Goal: Task Accomplishment & Management: Manage account settings

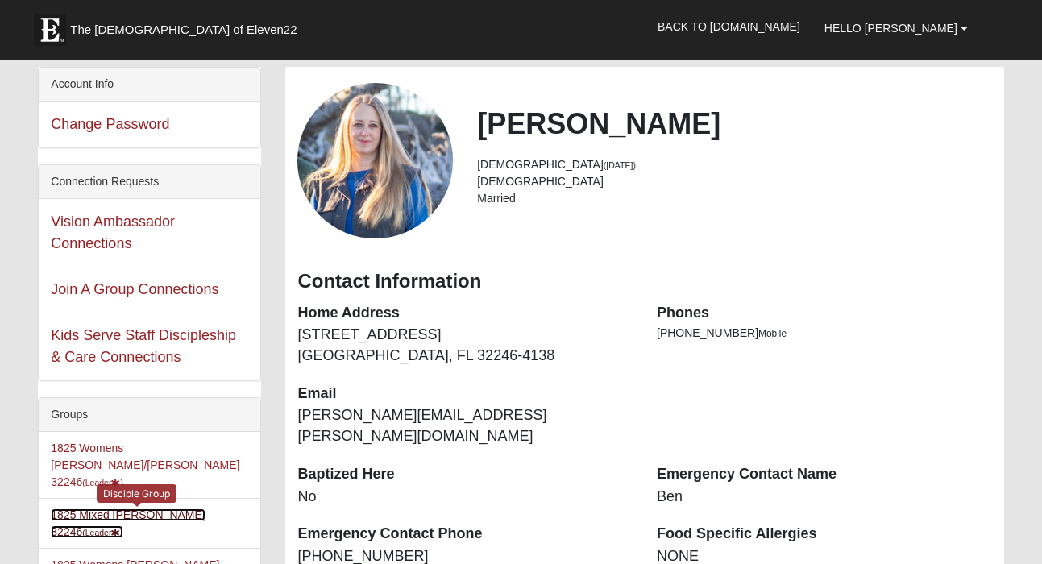
click at [116, 509] on link "1825 Mixed Annis 32246 (Leader )" at bounding box center [128, 524] width 154 height 30
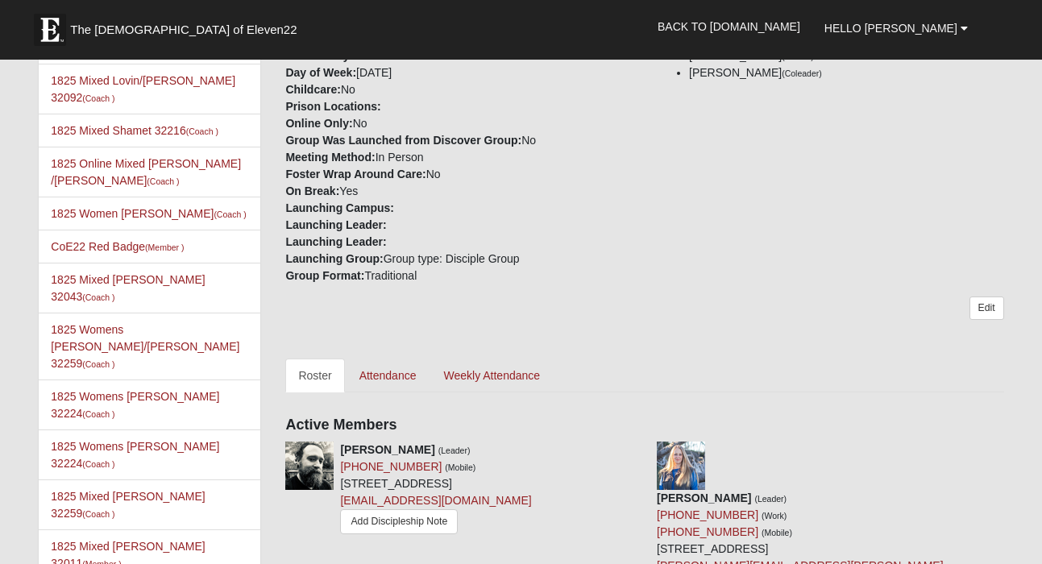
scroll to position [509, 0]
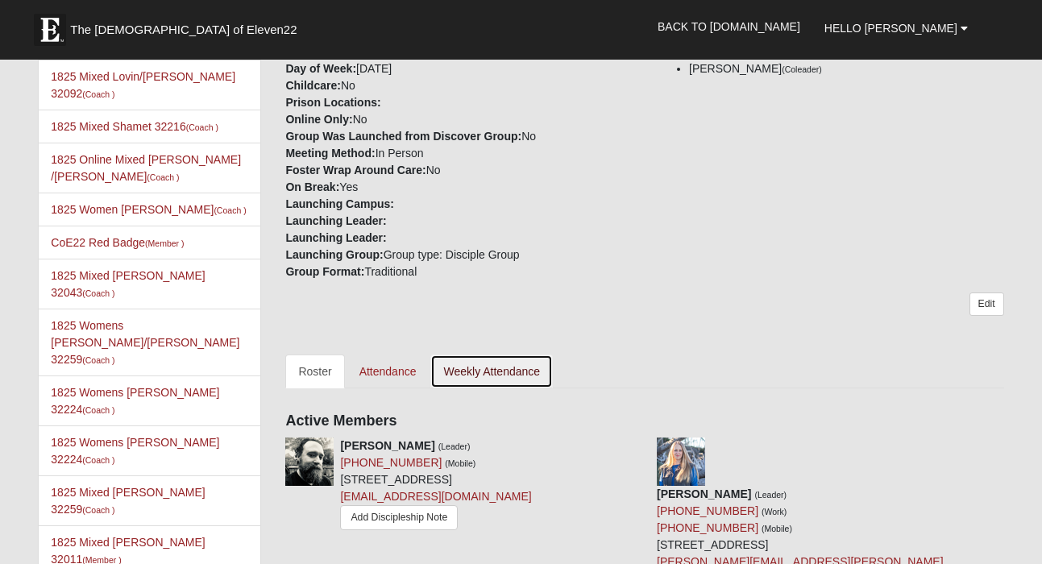
click at [503, 368] on link "Weekly Attendance" at bounding box center [492, 372] width 123 height 34
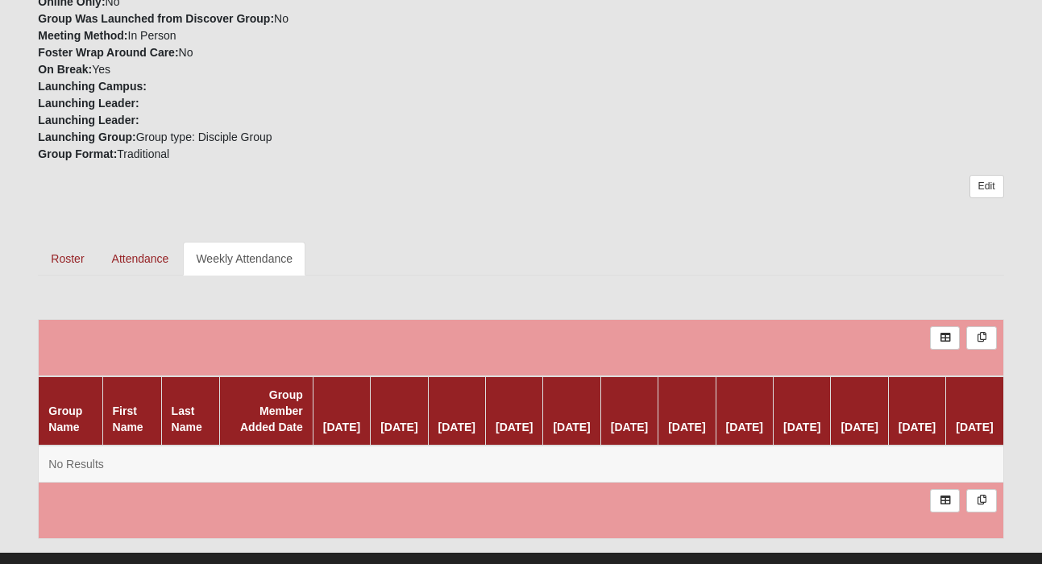
scroll to position [658, 0]
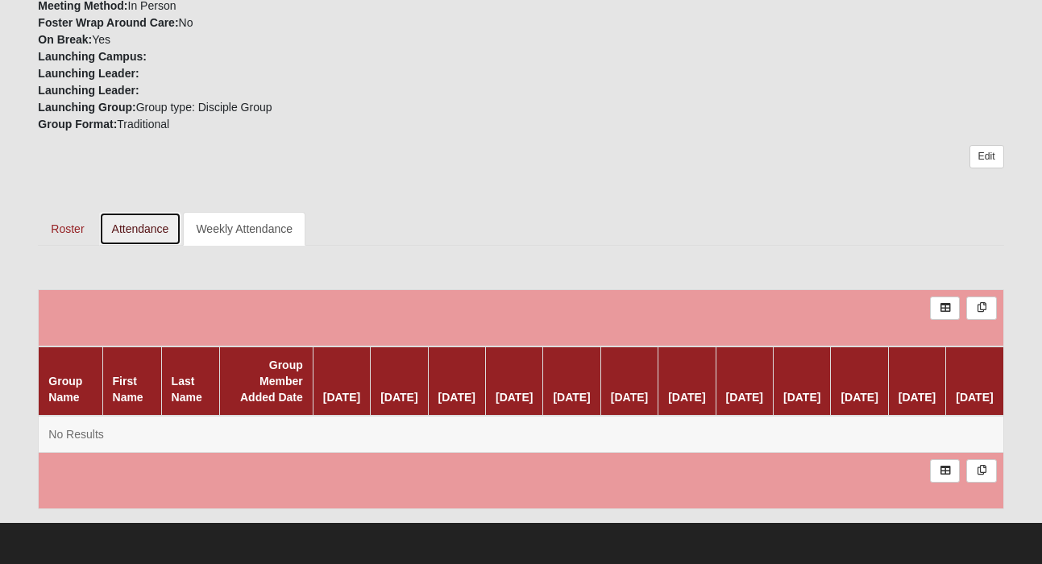
click at [130, 215] on link "Attendance" at bounding box center [140, 229] width 83 height 34
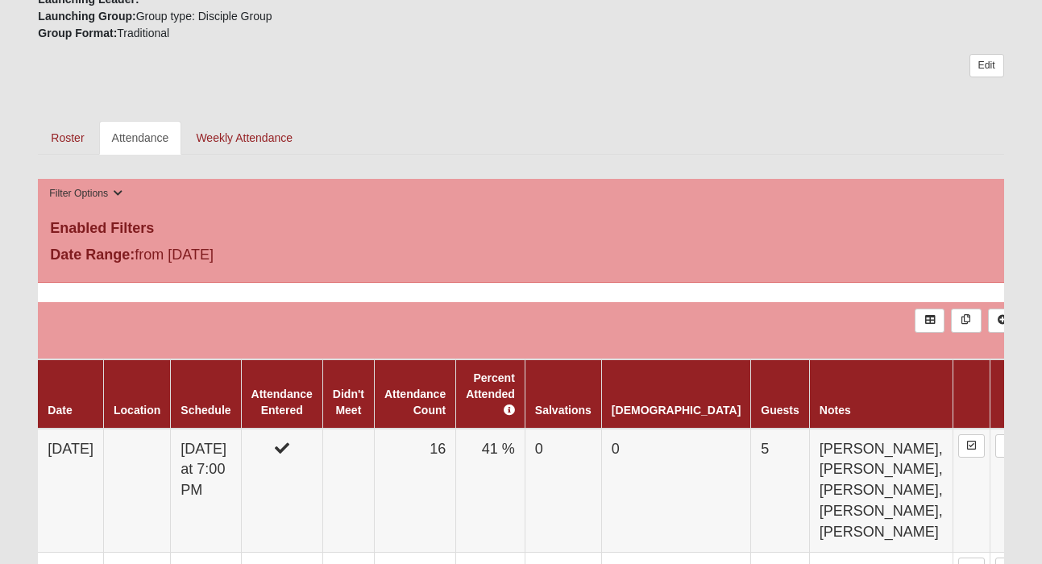
scroll to position [730, 0]
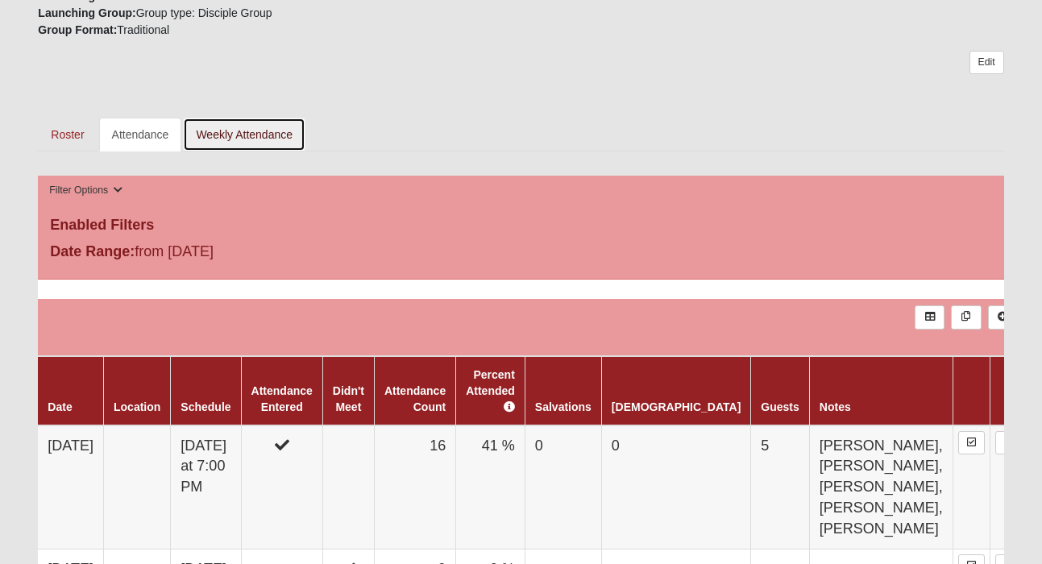
click at [246, 135] on link "Weekly Attendance" at bounding box center [244, 135] width 123 height 34
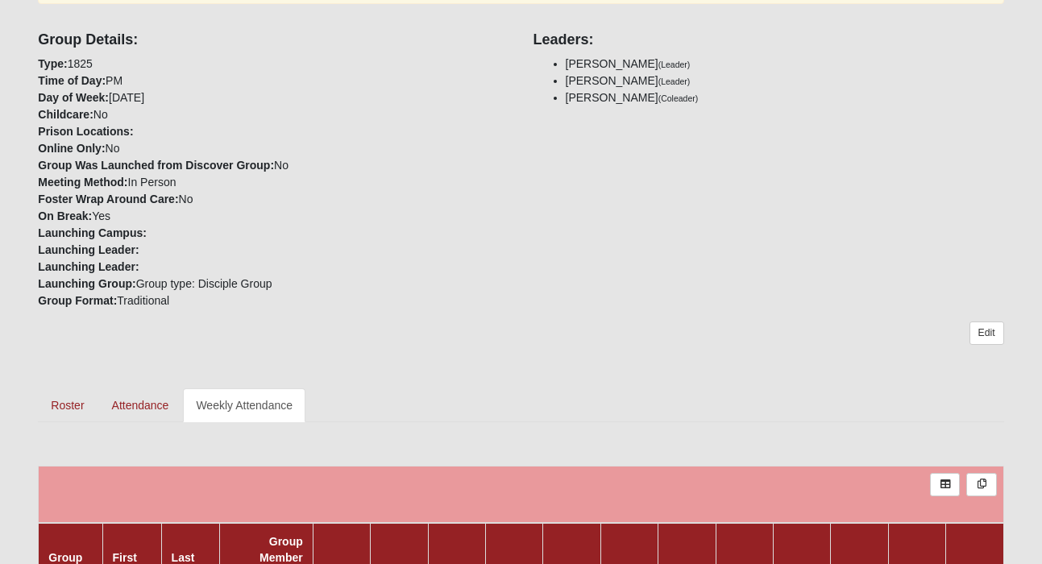
scroll to position [658, 0]
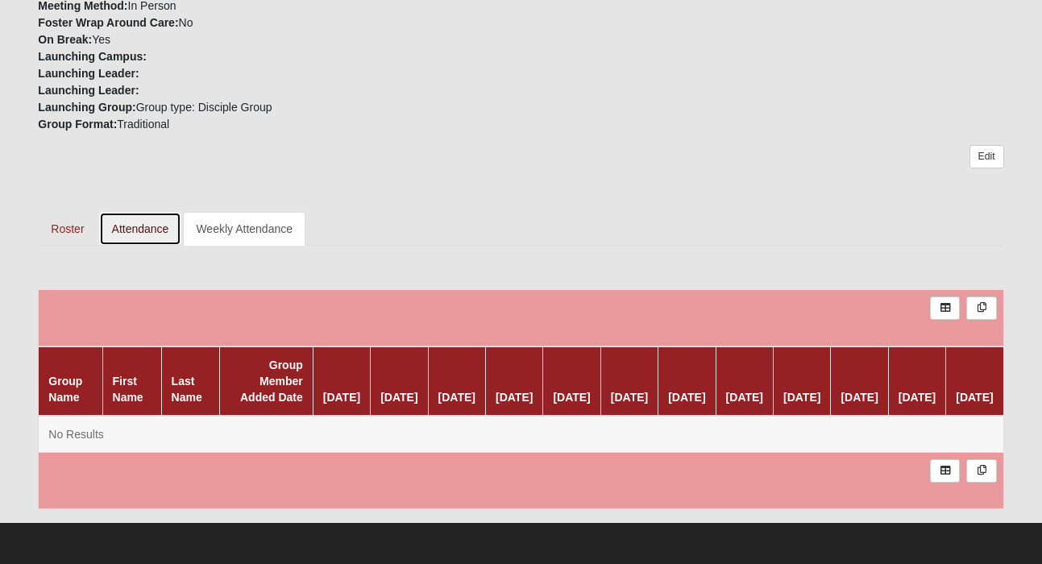
click at [156, 212] on link "Attendance" at bounding box center [140, 229] width 83 height 34
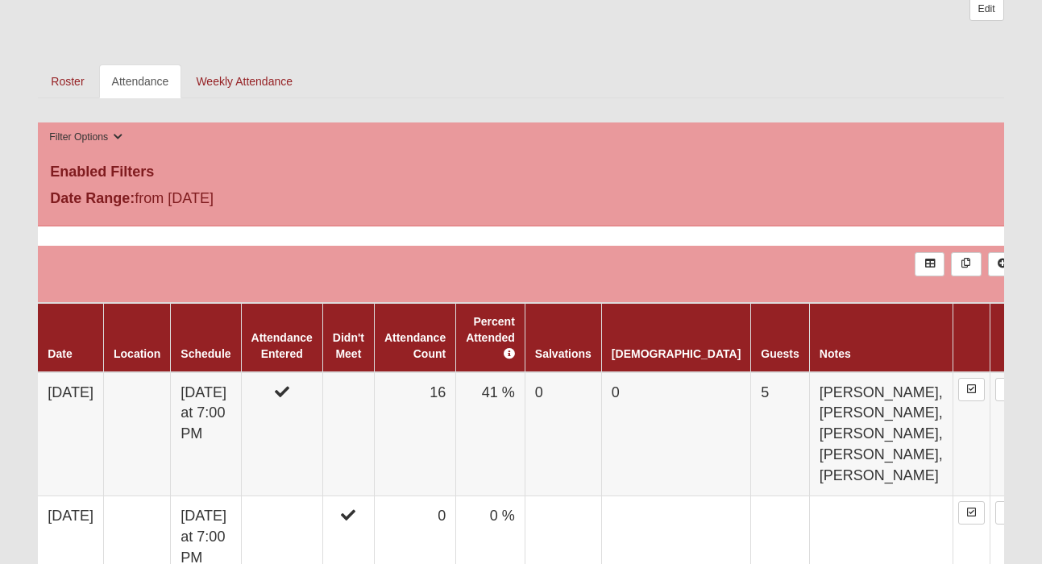
scroll to position [761, 0]
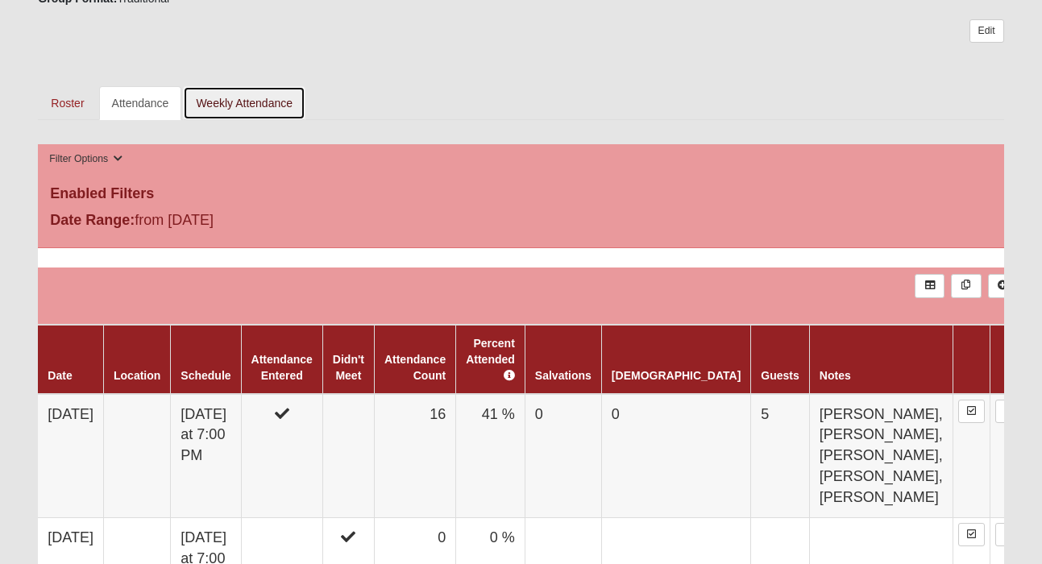
click at [256, 99] on link "Weekly Attendance" at bounding box center [244, 103] width 123 height 34
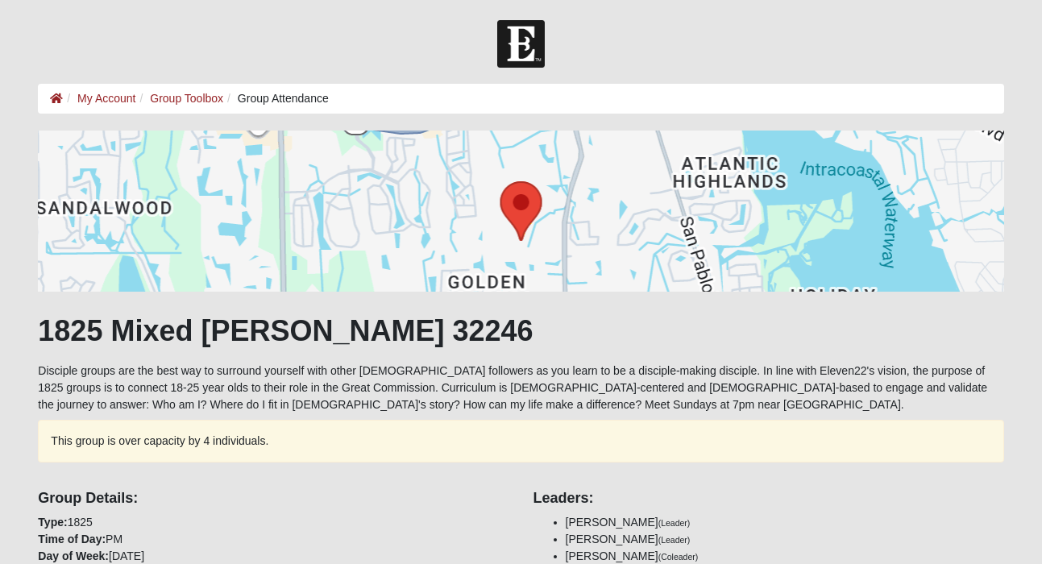
scroll to position [761, 0]
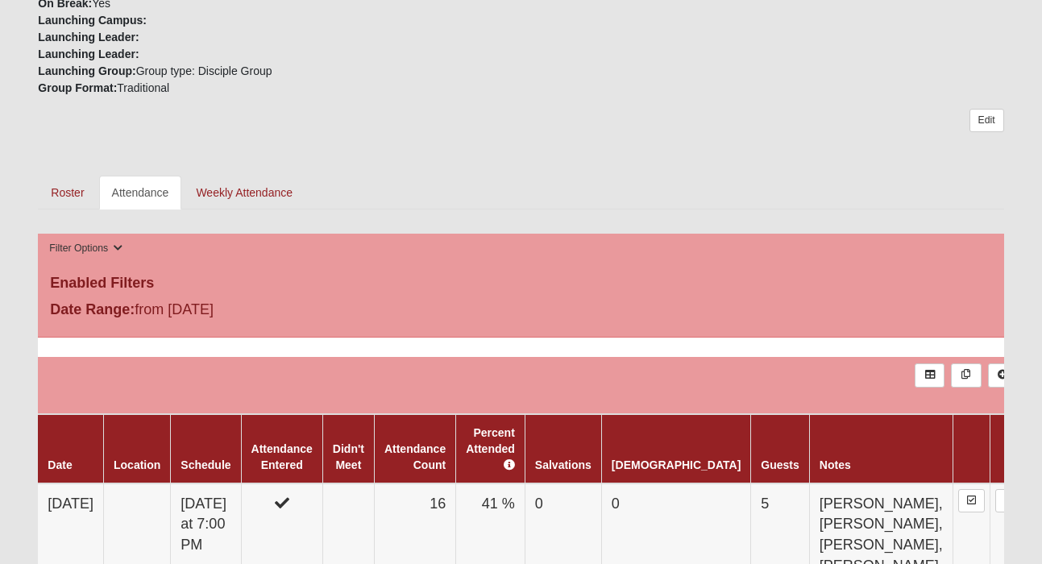
scroll to position [701, 0]
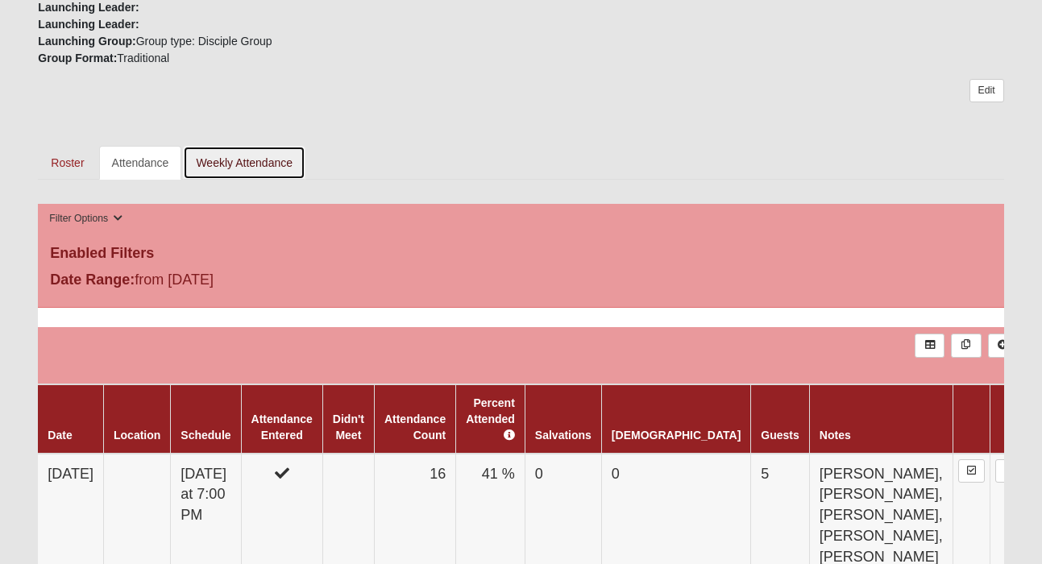
click at [260, 166] on link "Weekly Attendance" at bounding box center [244, 163] width 123 height 34
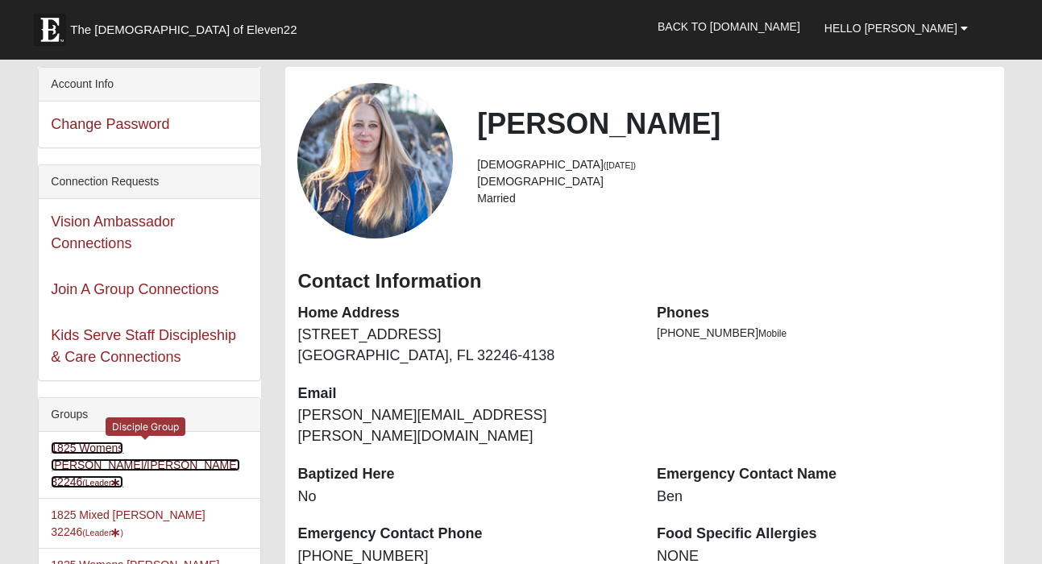
click at [121, 445] on link "1825 Womens Annis/Ferguson 32246 (Leader )" at bounding box center [145, 465] width 189 height 47
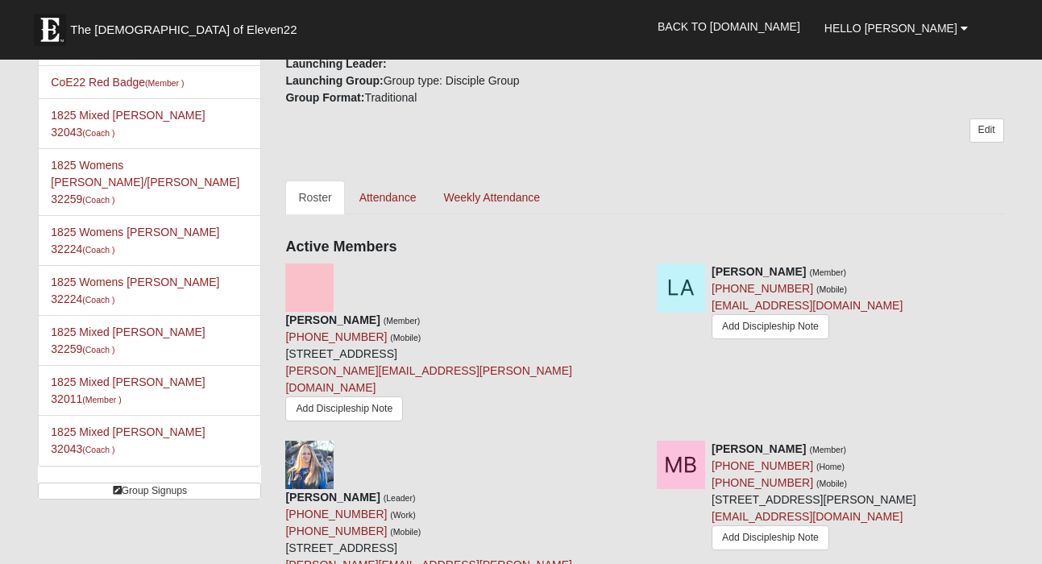
scroll to position [659, 0]
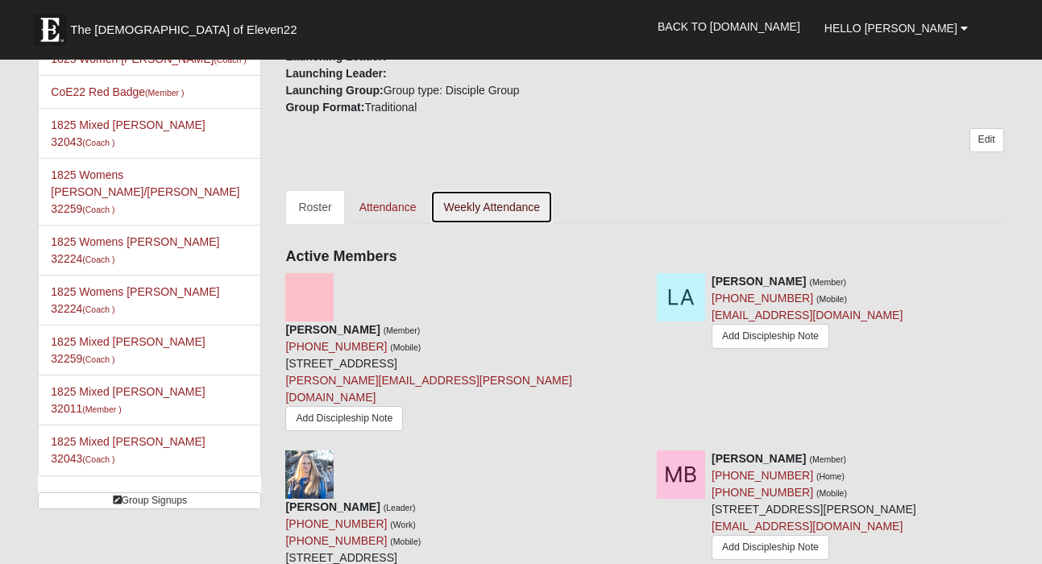
click at [496, 190] on link "Weekly Attendance" at bounding box center [492, 207] width 123 height 34
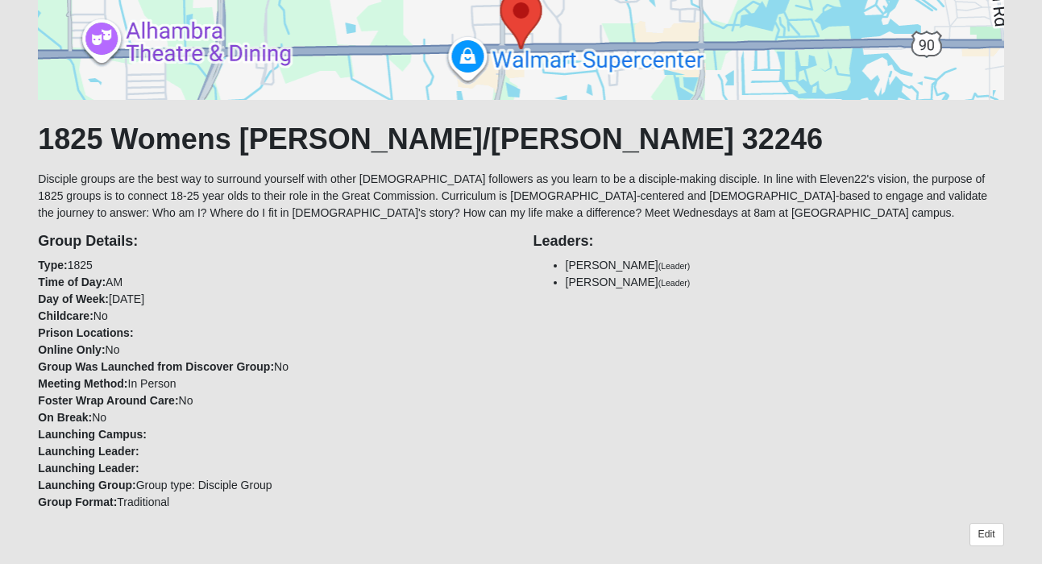
scroll to position [157, 0]
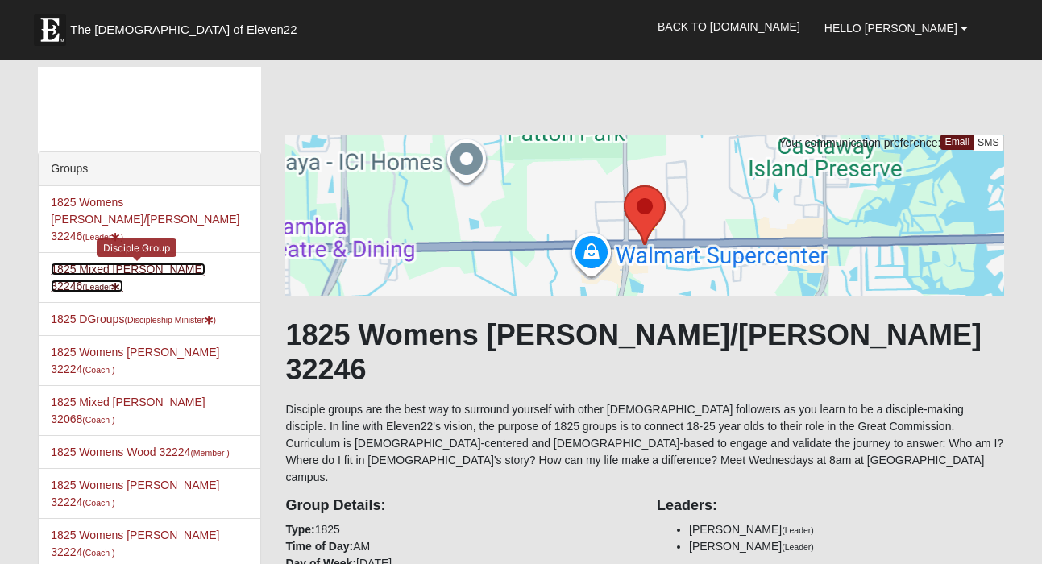
click at [132, 263] on link "1825 Mixed Annis 32246 (Leader )" at bounding box center [128, 278] width 154 height 30
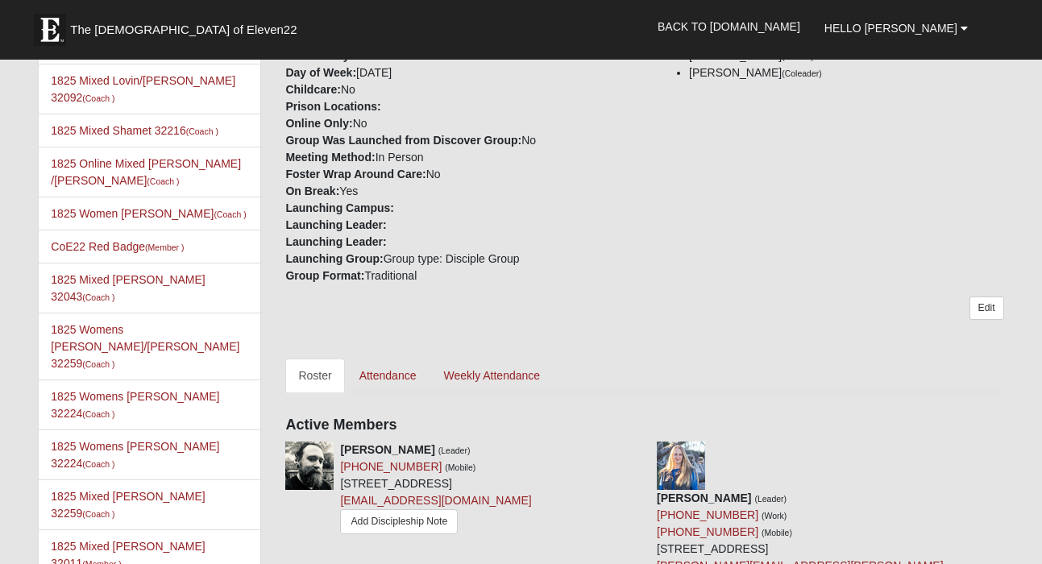
scroll to position [510, 0]
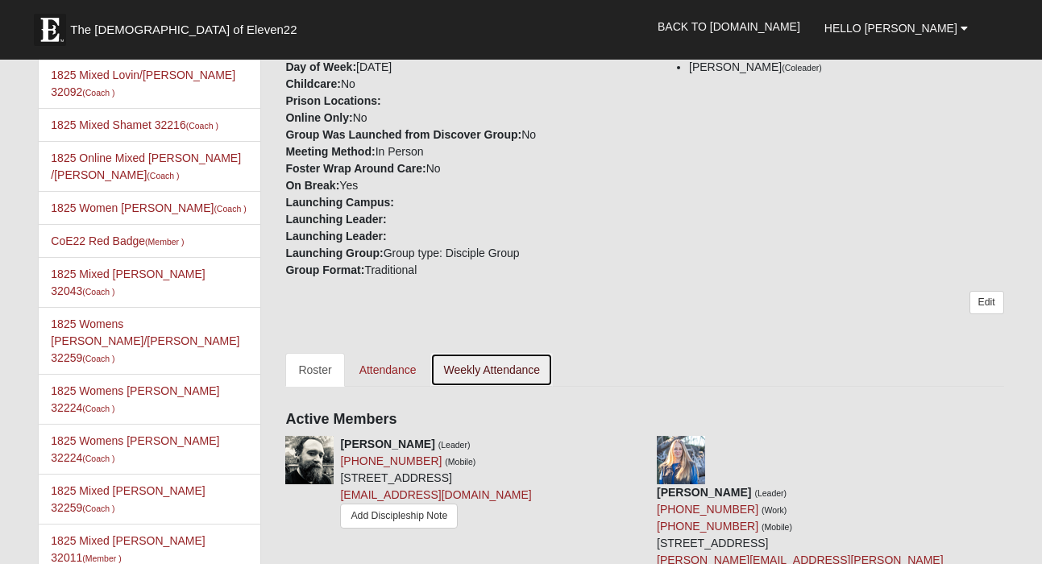
click at [518, 377] on link "Weekly Attendance" at bounding box center [492, 370] width 123 height 34
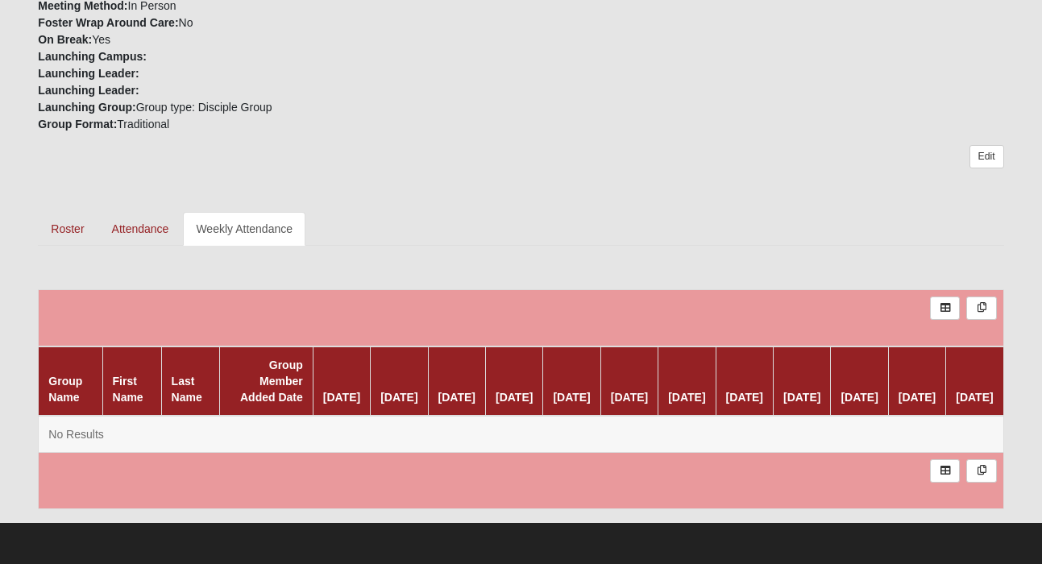
scroll to position [658, 0]
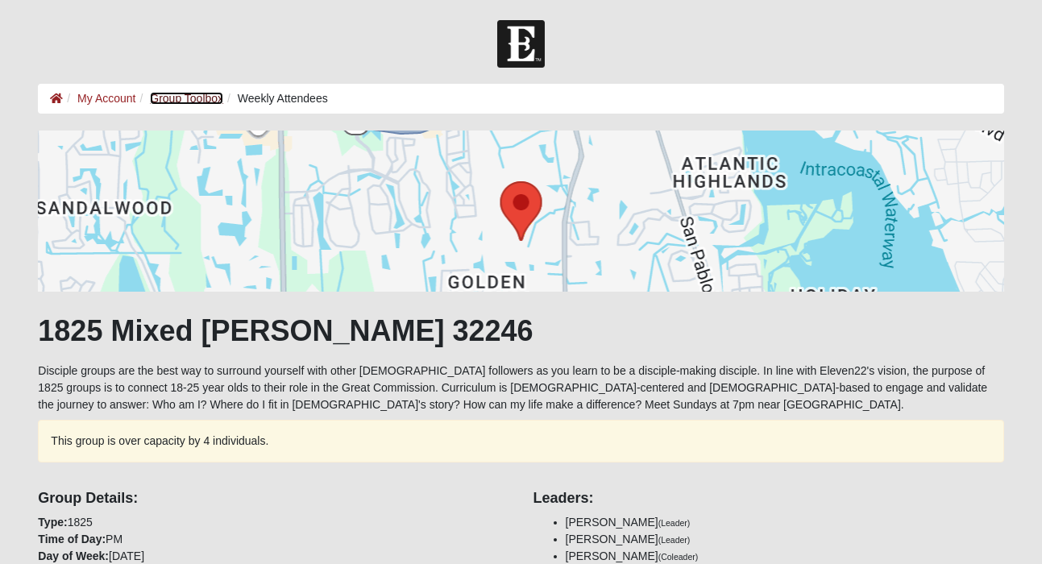
click at [207, 98] on link "Group Toolbox" at bounding box center [186, 98] width 73 height 13
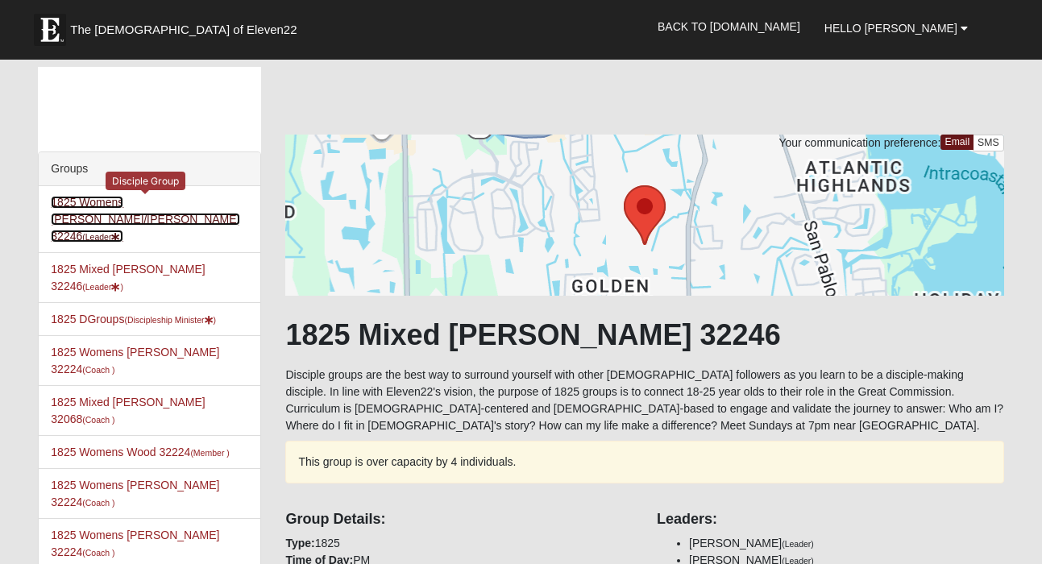
click at [144, 198] on link "1825 Womens [PERSON_NAME]/[PERSON_NAME] 32246 (Leader )" at bounding box center [145, 219] width 189 height 47
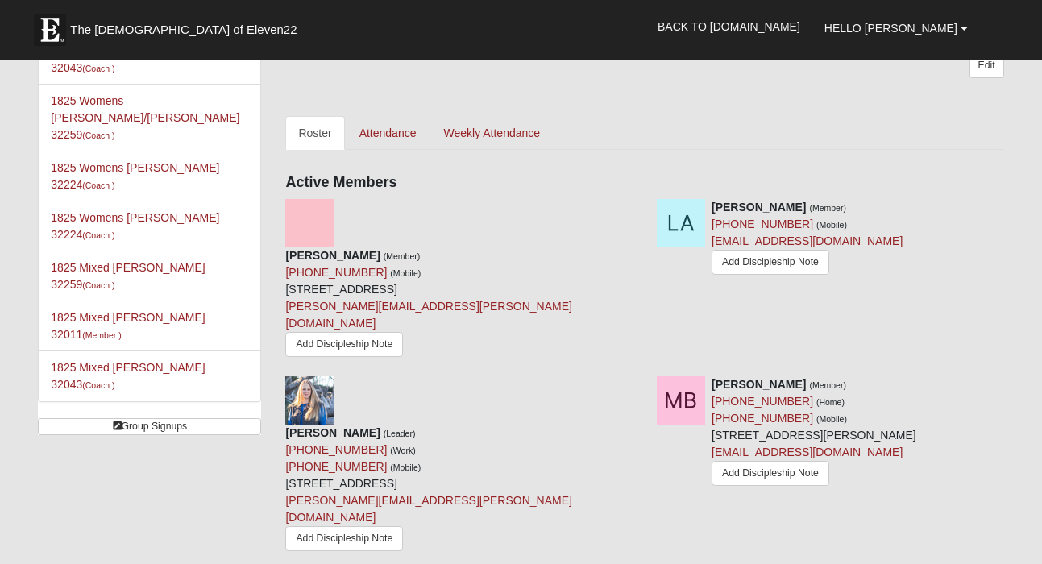
scroll to position [735, 0]
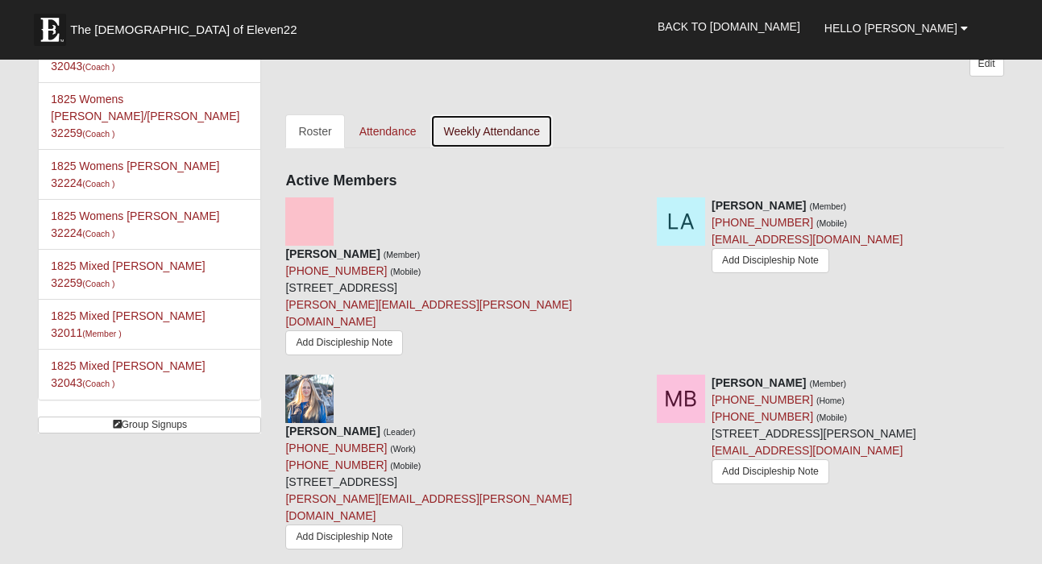
click at [501, 114] on link "Weekly Attendance" at bounding box center [492, 131] width 123 height 34
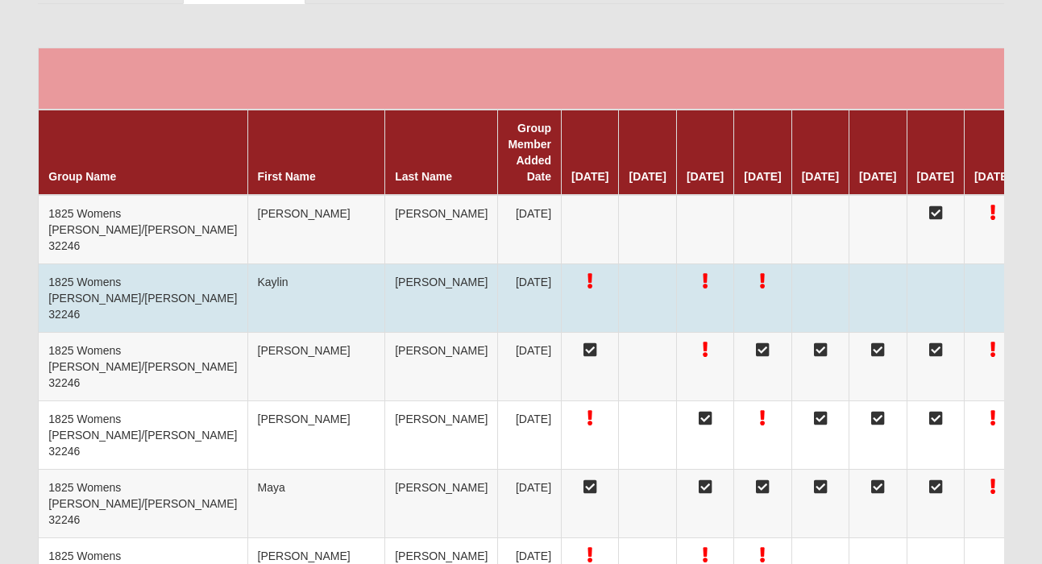
click at [248, 280] on td "Kaylin" at bounding box center [317, 298] width 138 height 69
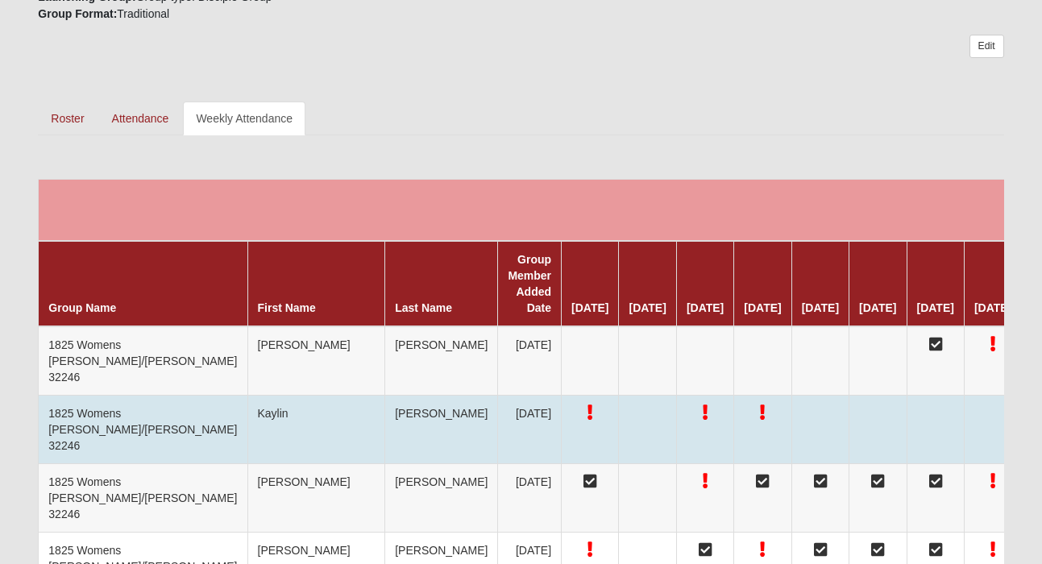
scroll to position [680, 0]
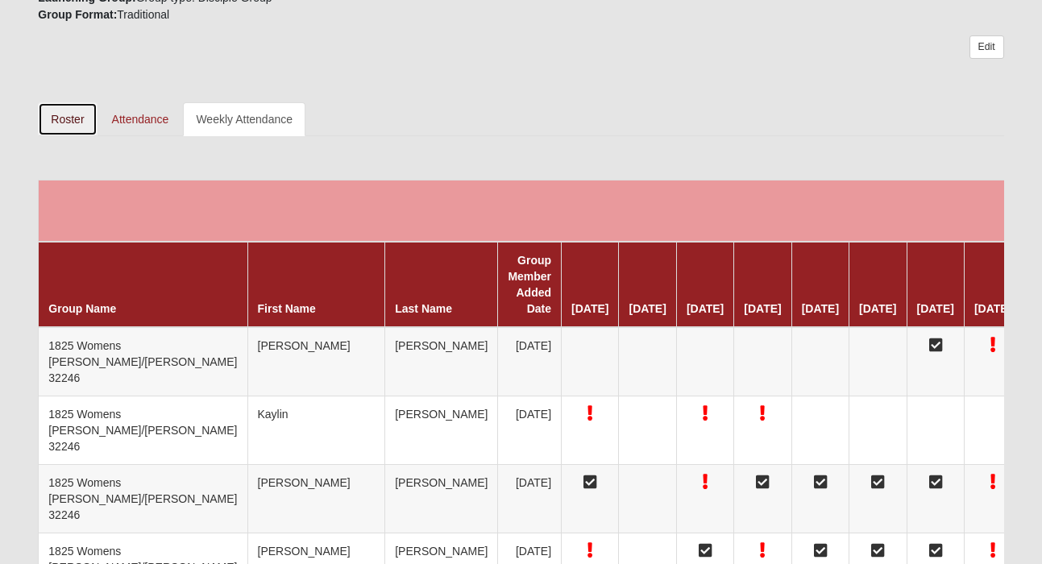
click at [60, 113] on link "Roster" at bounding box center [67, 119] width 59 height 34
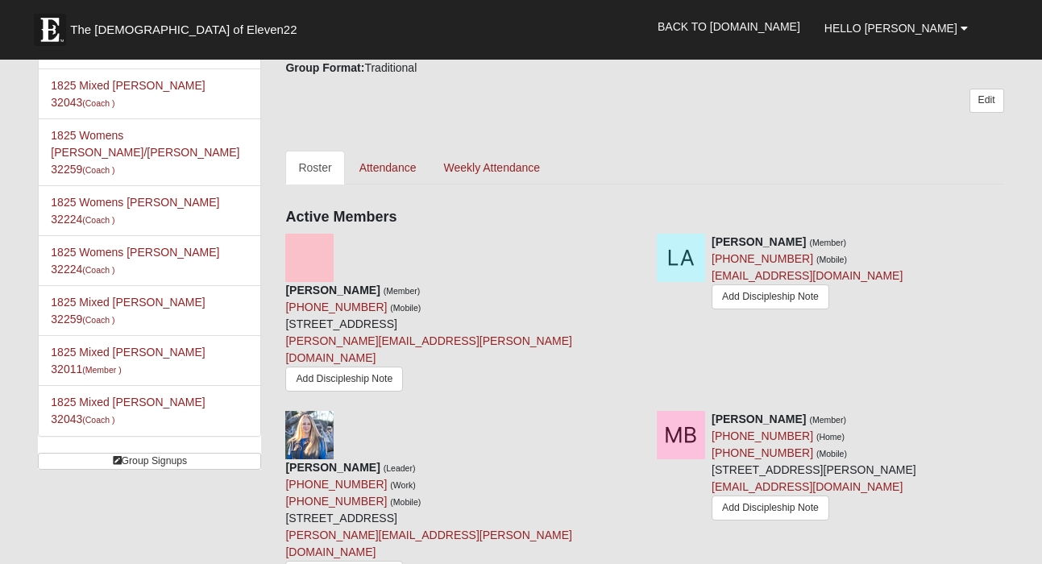
scroll to position [687, 0]
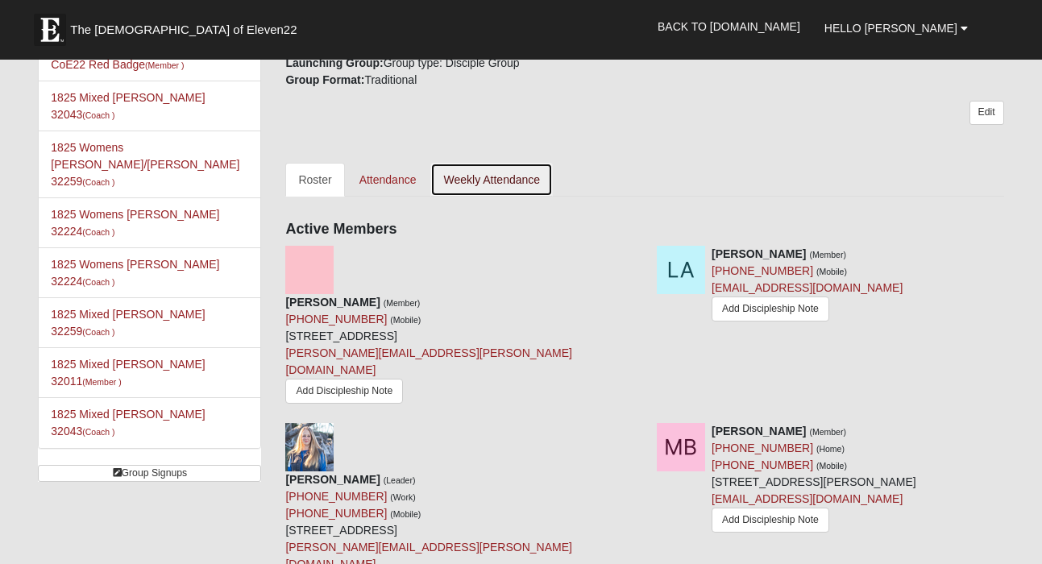
click at [476, 163] on link "Weekly Attendance" at bounding box center [492, 180] width 123 height 34
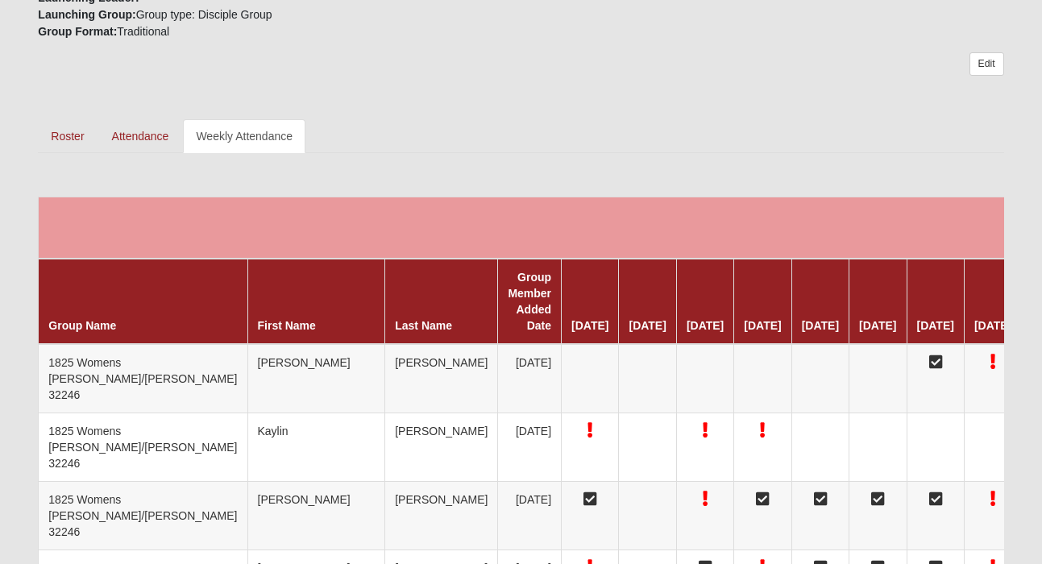
scroll to position [648, 0]
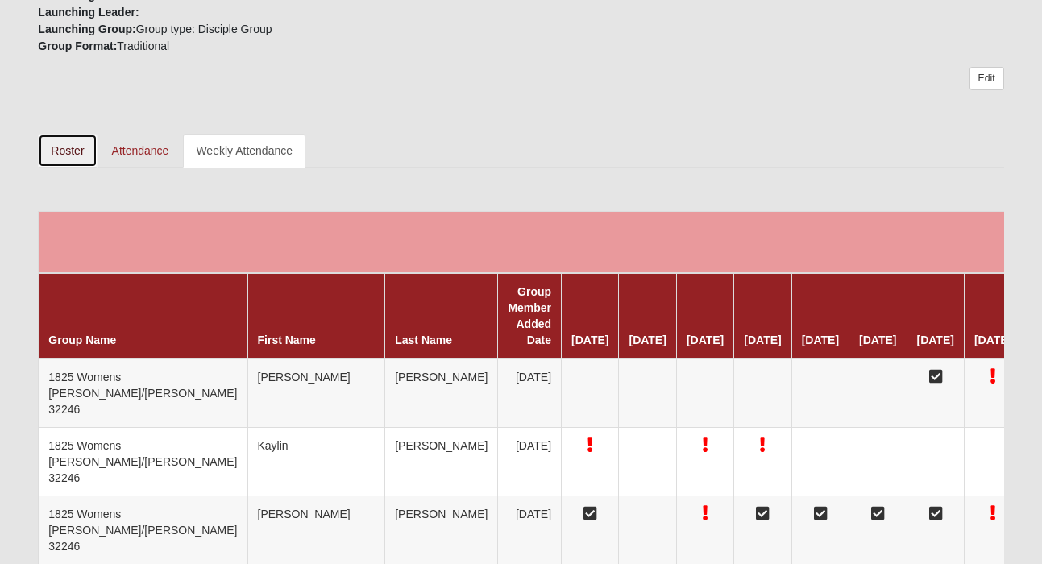
click at [68, 146] on link "Roster" at bounding box center [67, 151] width 59 height 34
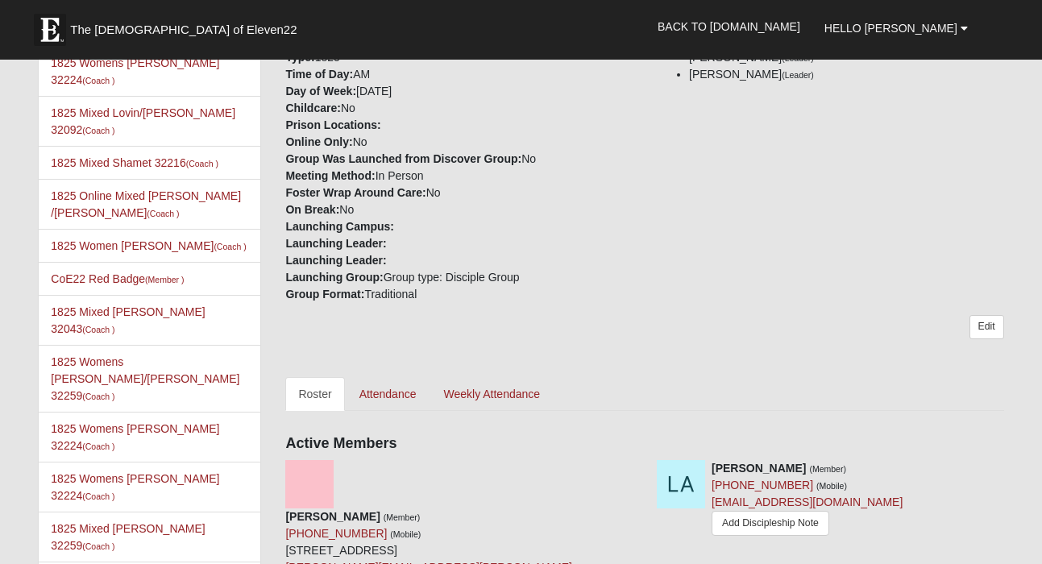
scroll to position [446, 0]
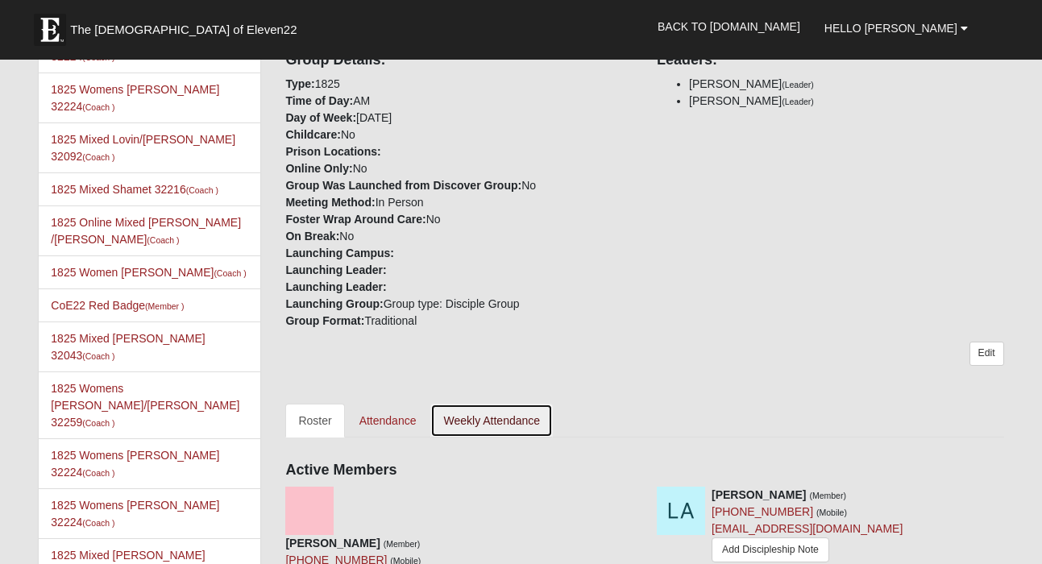
click at [493, 404] on link "Weekly Attendance" at bounding box center [492, 421] width 123 height 34
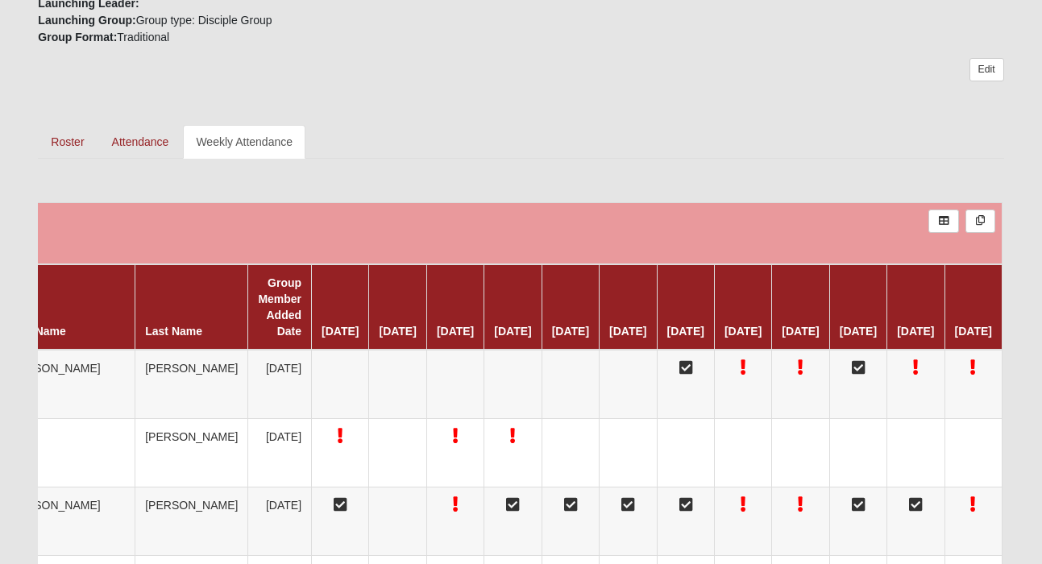
scroll to position [651, 0]
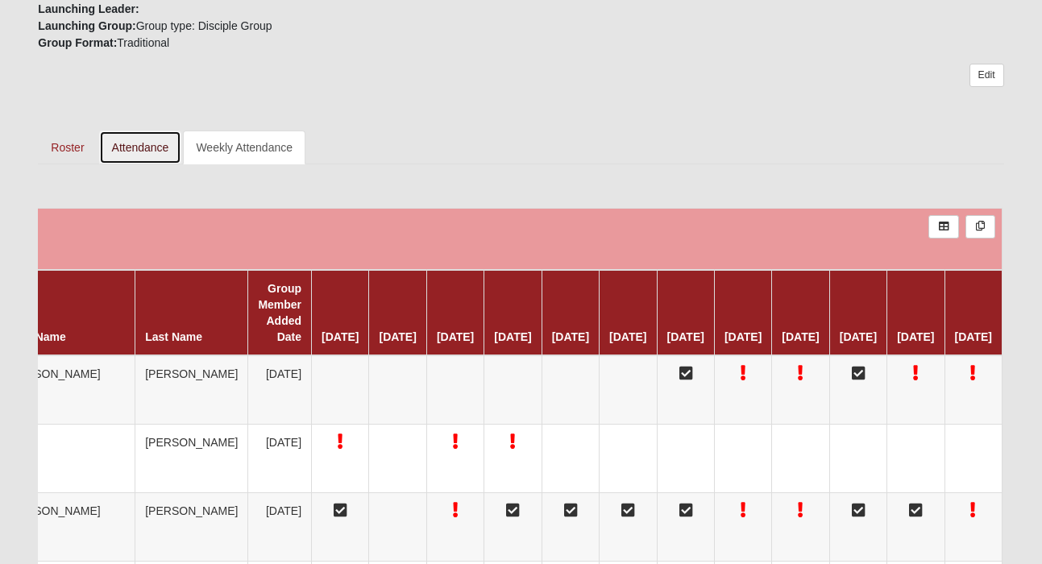
click at [140, 148] on link "Attendance" at bounding box center [140, 148] width 83 height 34
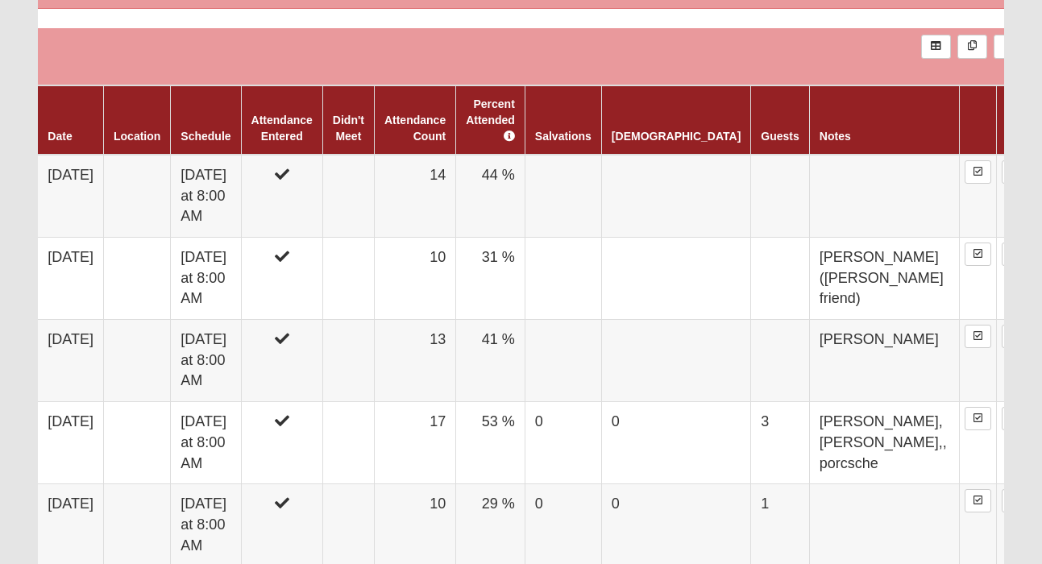
scroll to position [937, 0]
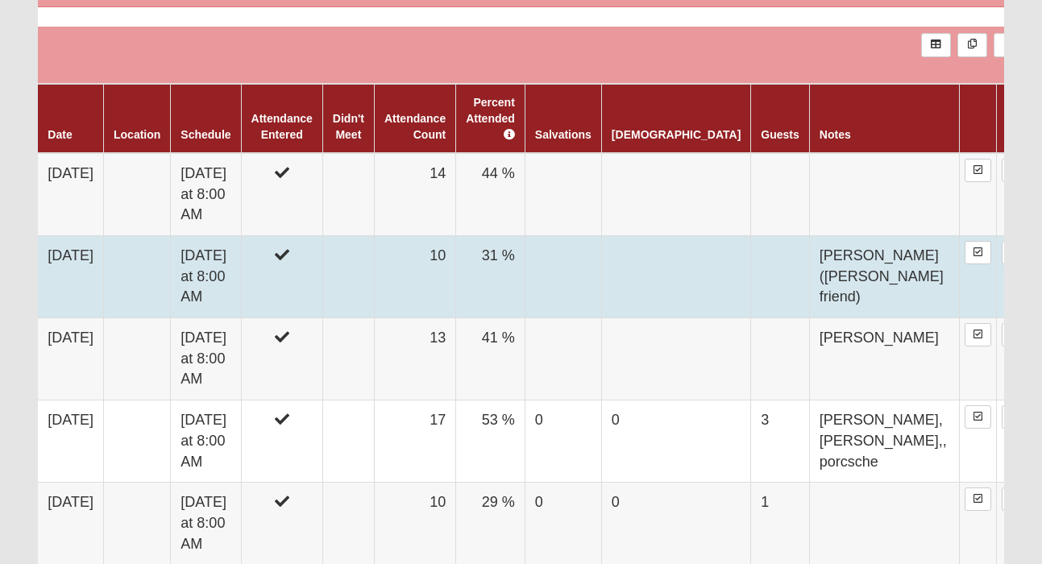
click at [215, 235] on td "[DATE] at 8:00 AM" at bounding box center [206, 276] width 70 height 82
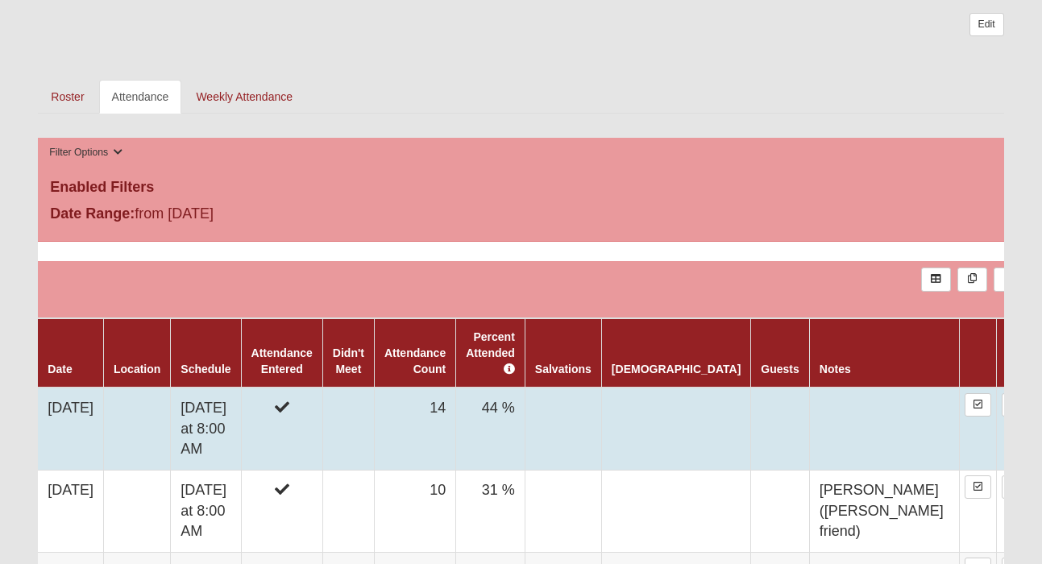
scroll to position [700, 0]
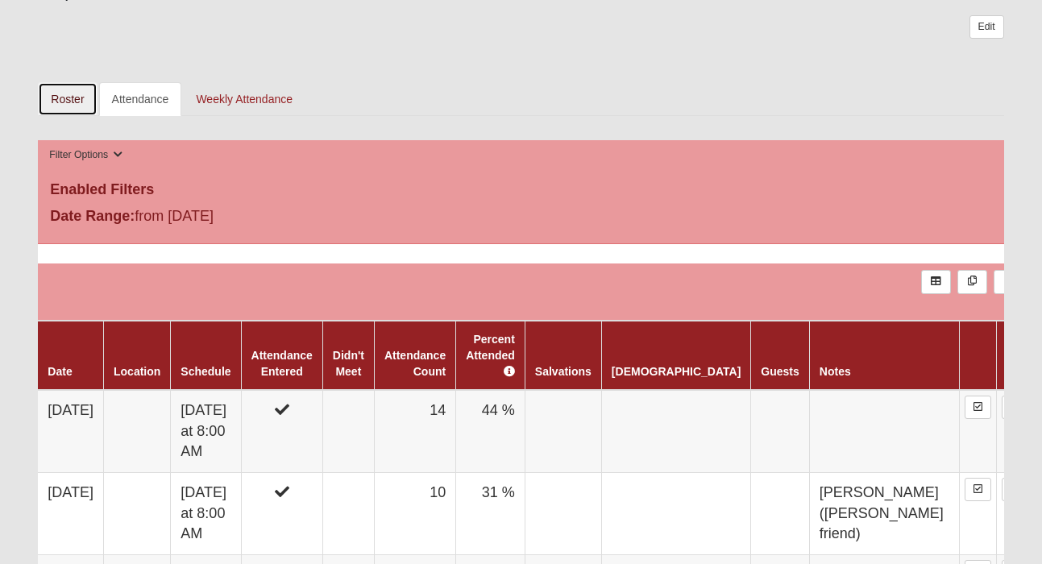
click at [61, 106] on link "Roster" at bounding box center [67, 99] width 59 height 34
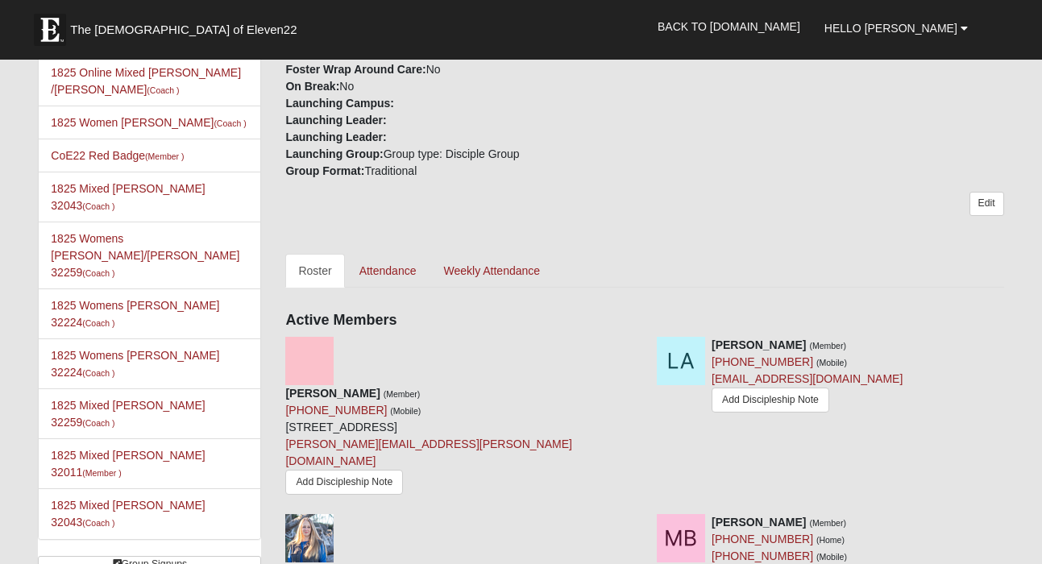
scroll to position [703, 0]
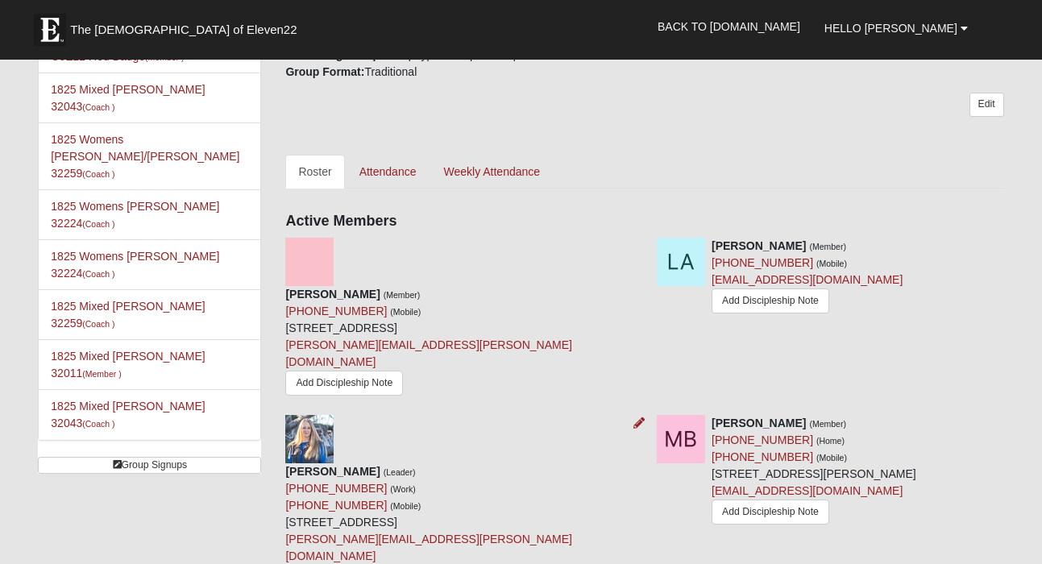
scroll to position [649, 0]
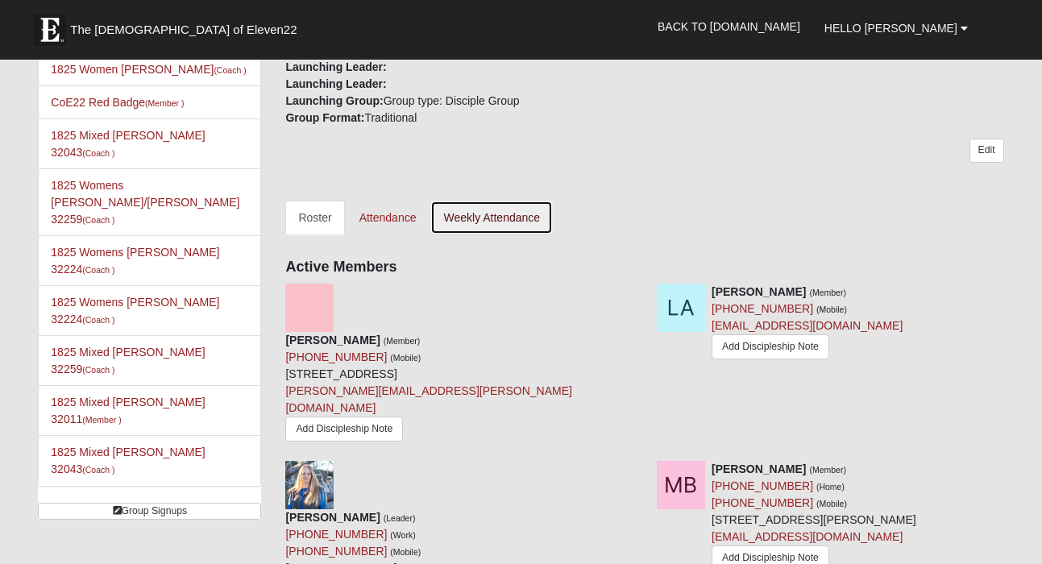
click at [489, 201] on link "Weekly Attendance" at bounding box center [492, 218] width 123 height 34
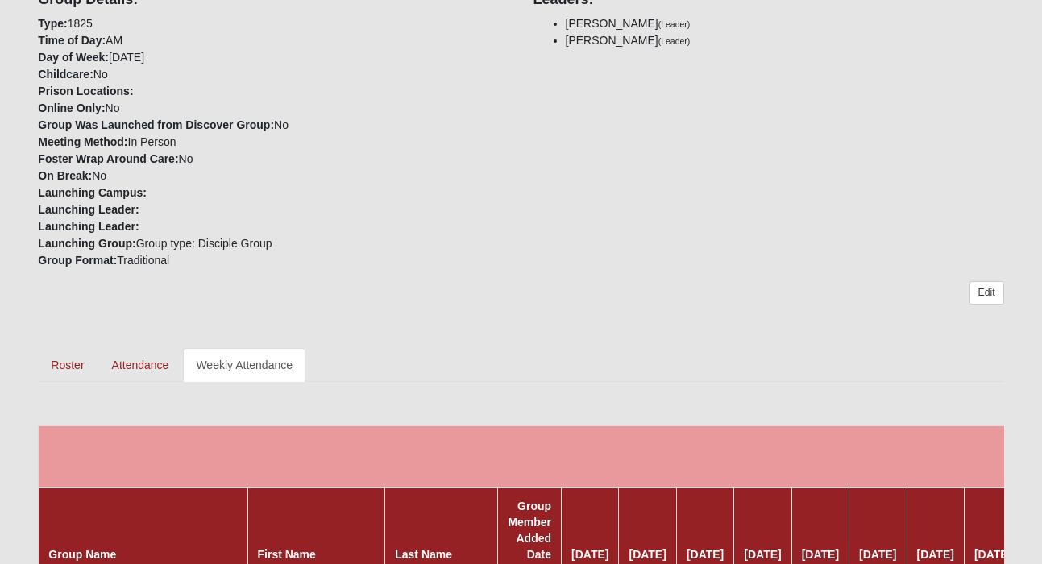
scroll to position [437, 0]
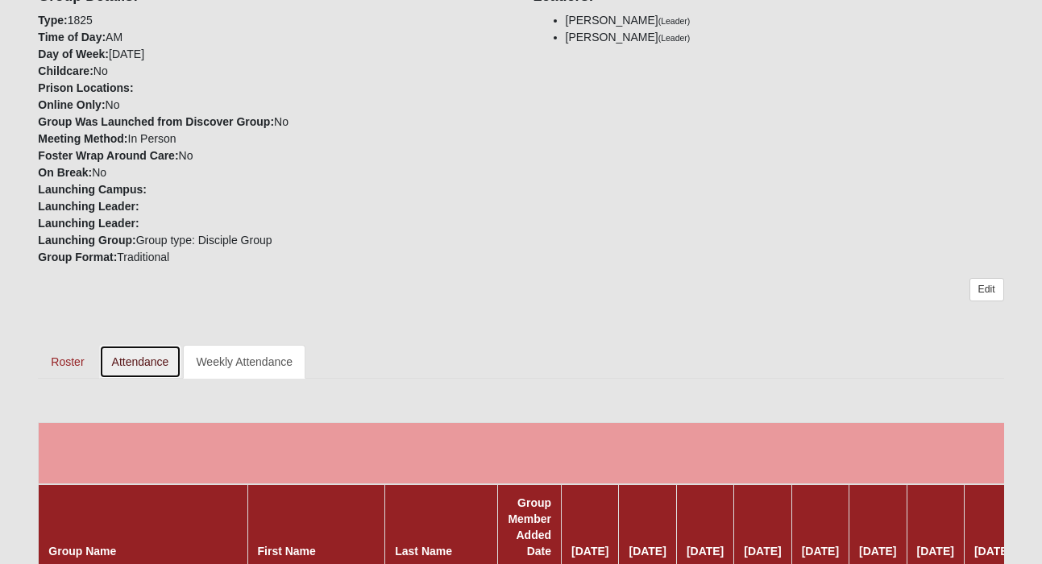
click at [155, 366] on link "Attendance" at bounding box center [140, 362] width 83 height 34
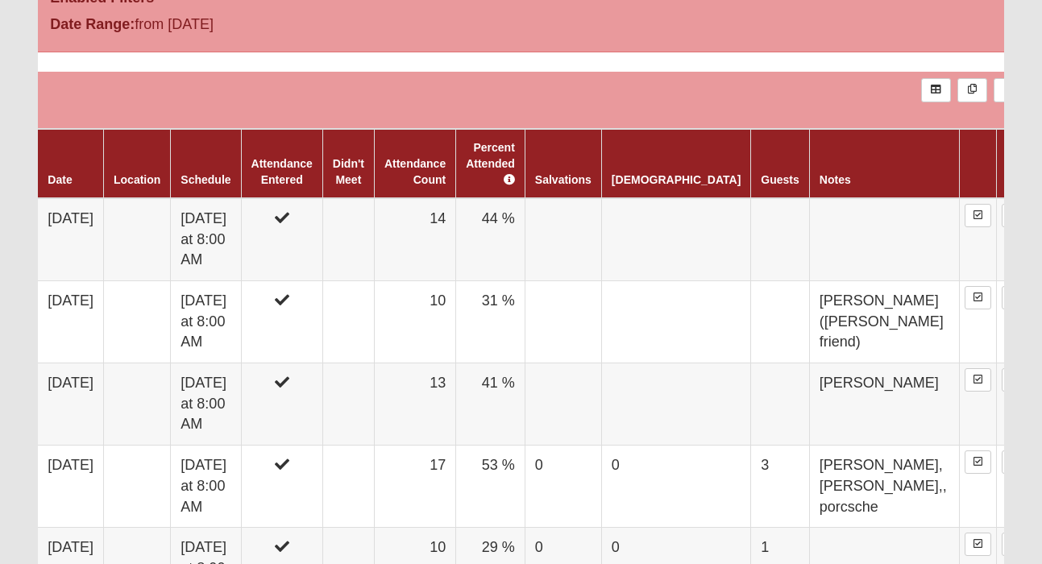
scroll to position [906, 0]
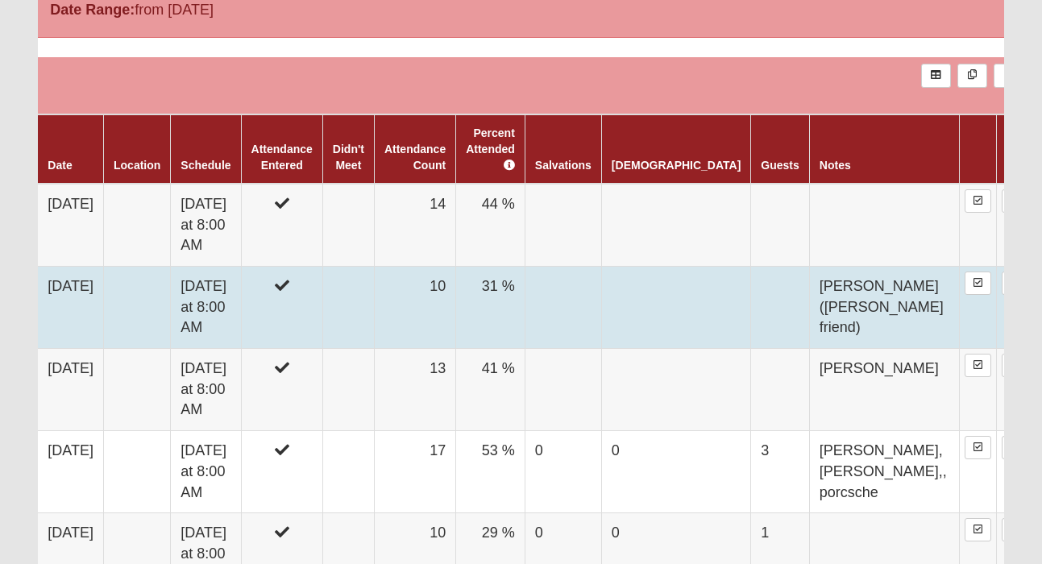
click at [232, 273] on td "[DATE] at 8:00 AM" at bounding box center [206, 307] width 70 height 82
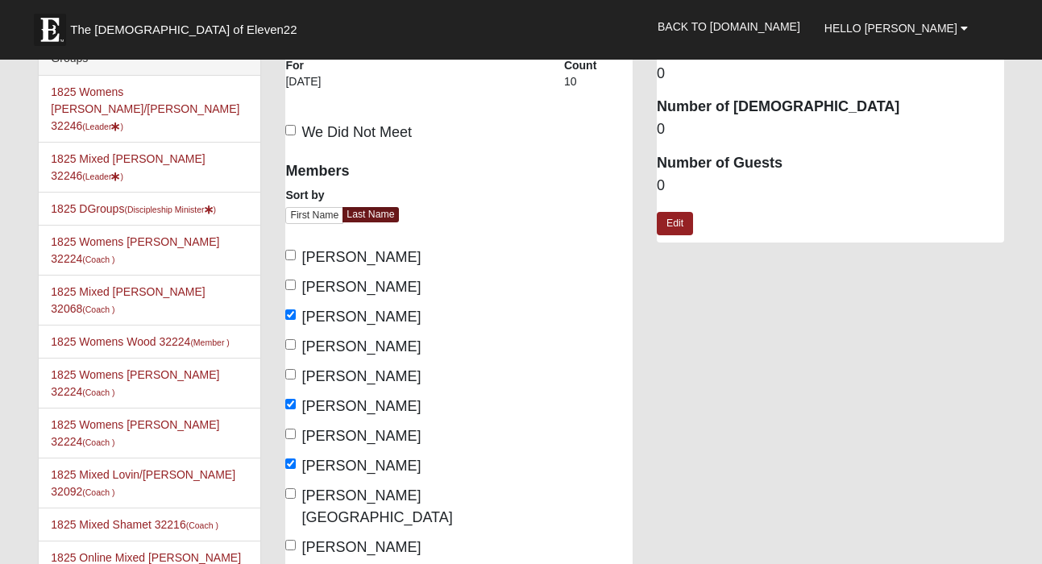
scroll to position [28, 0]
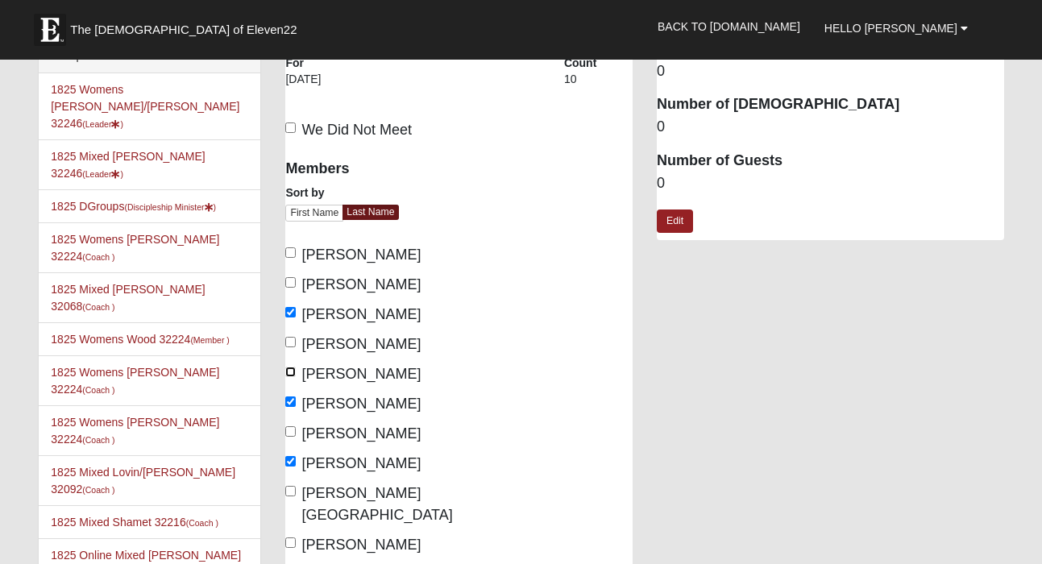
click at [292, 368] on input "Carr, Laurelin" at bounding box center [290, 372] width 10 height 10
checkbox input "true"
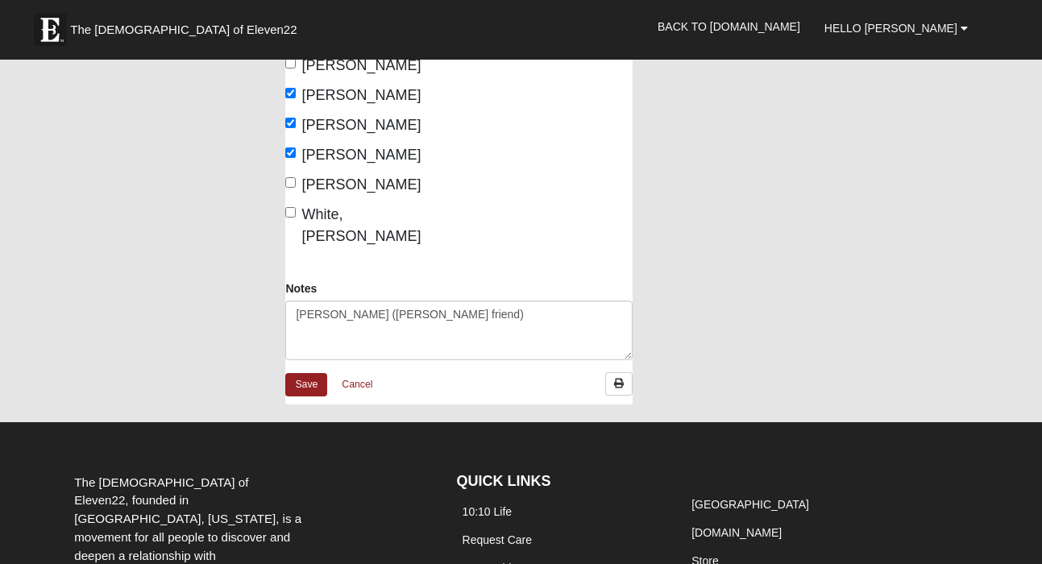
scroll to position [1155, 0]
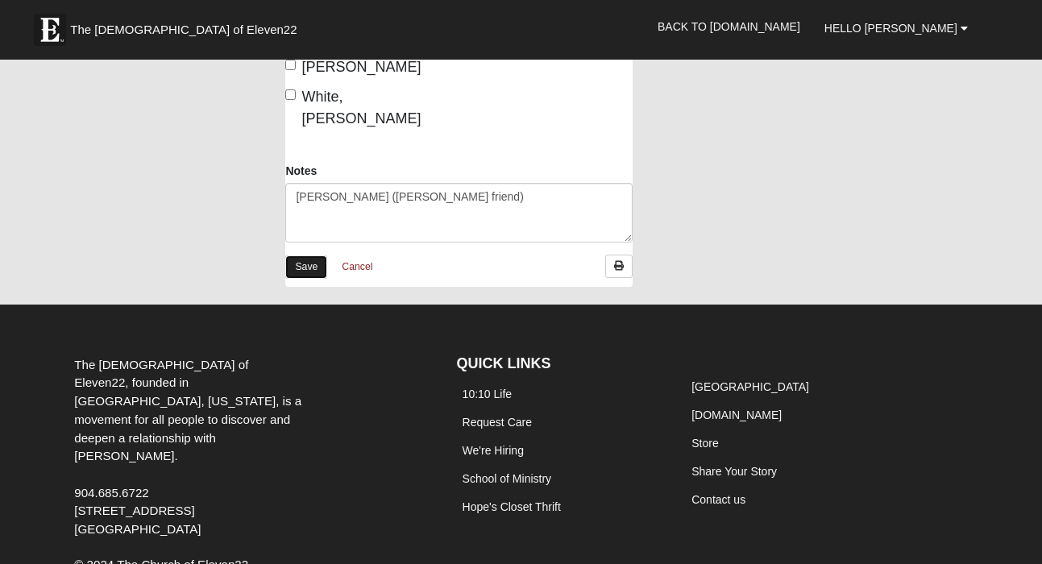
click at [307, 256] on link "Save" at bounding box center [306, 267] width 42 height 23
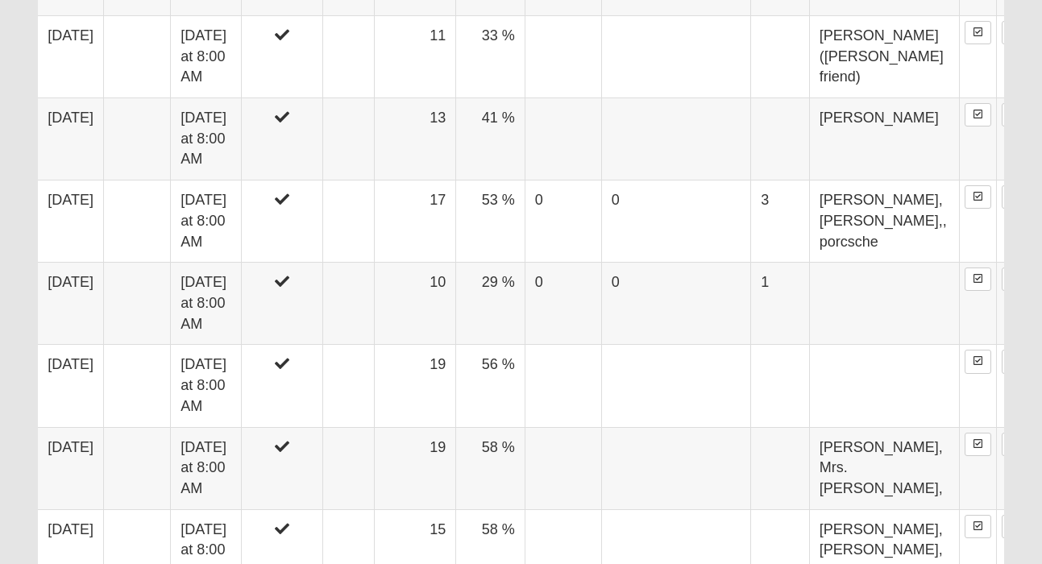
scroll to position [1159, 0]
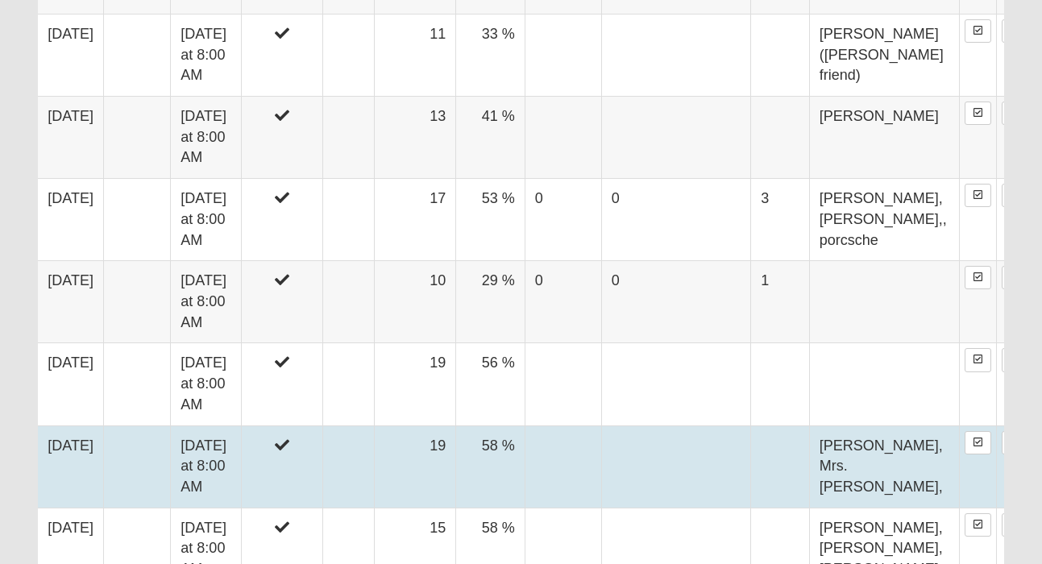
click at [241, 426] on td "Wednesday at 8:00 AM" at bounding box center [206, 467] width 70 height 82
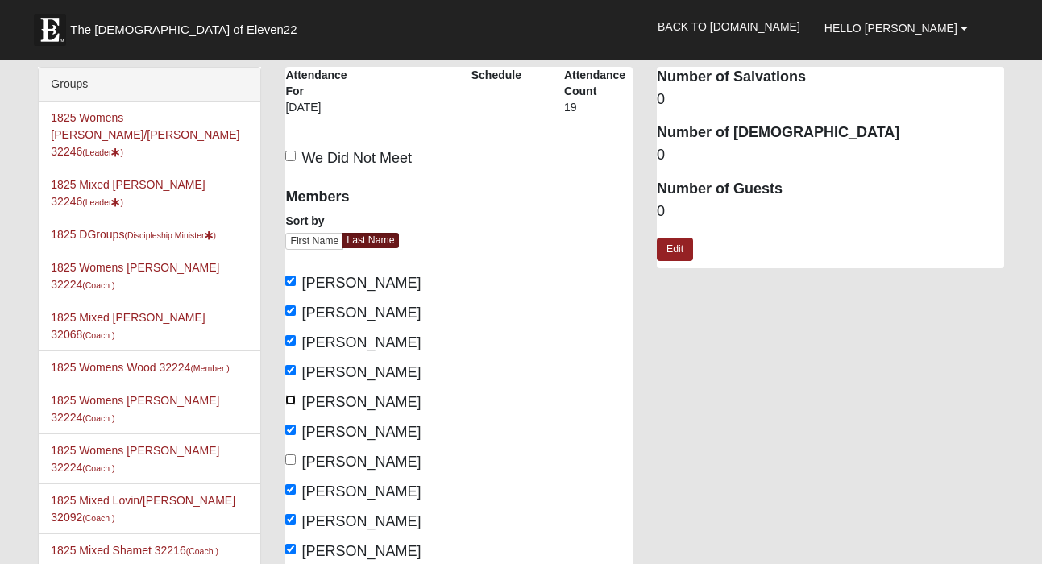
click at [289, 400] on input "Carr, Laurelin" at bounding box center [290, 400] width 10 height 10
checkbox input "true"
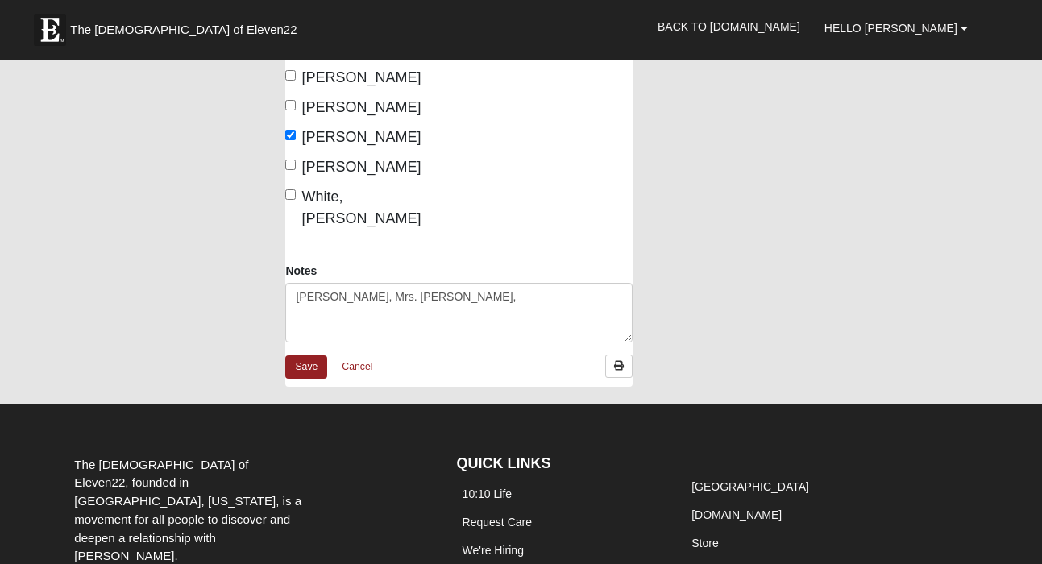
scroll to position [1184, 0]
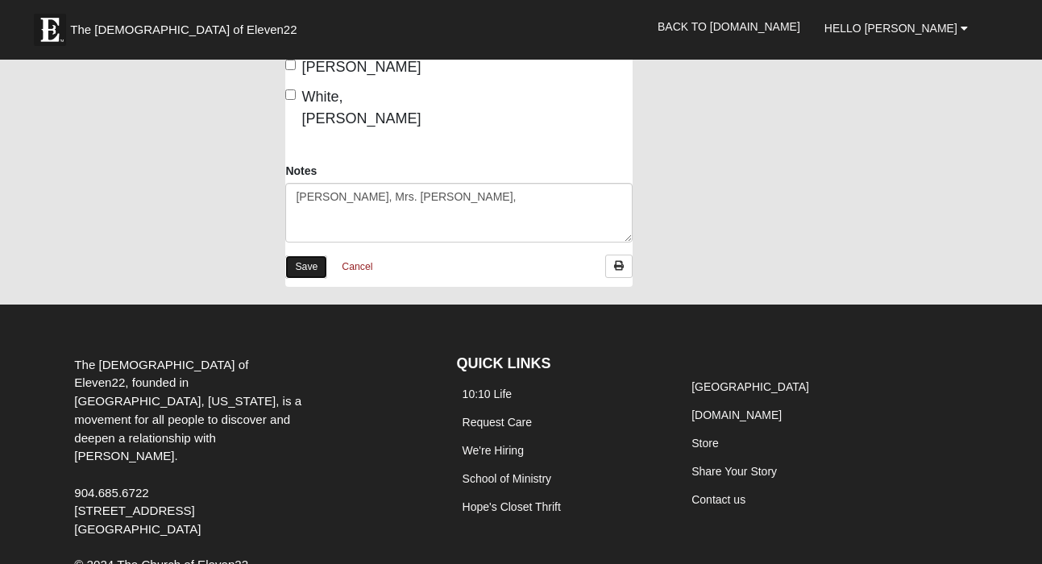
click at [308, 256] on link "Save" at bounding box center [306, 267] width 42 height 23
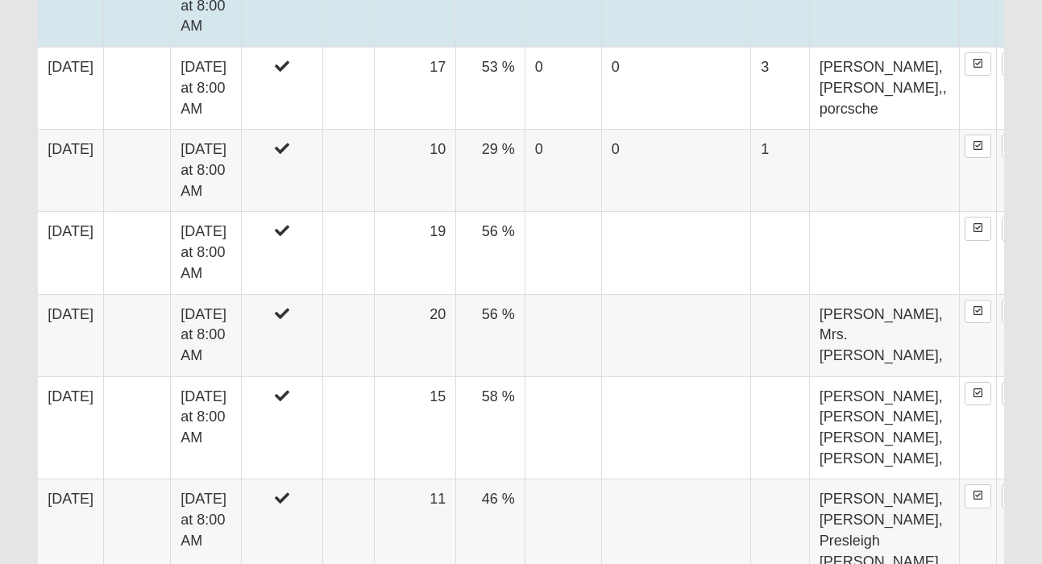
scroll to position [1292, 0]
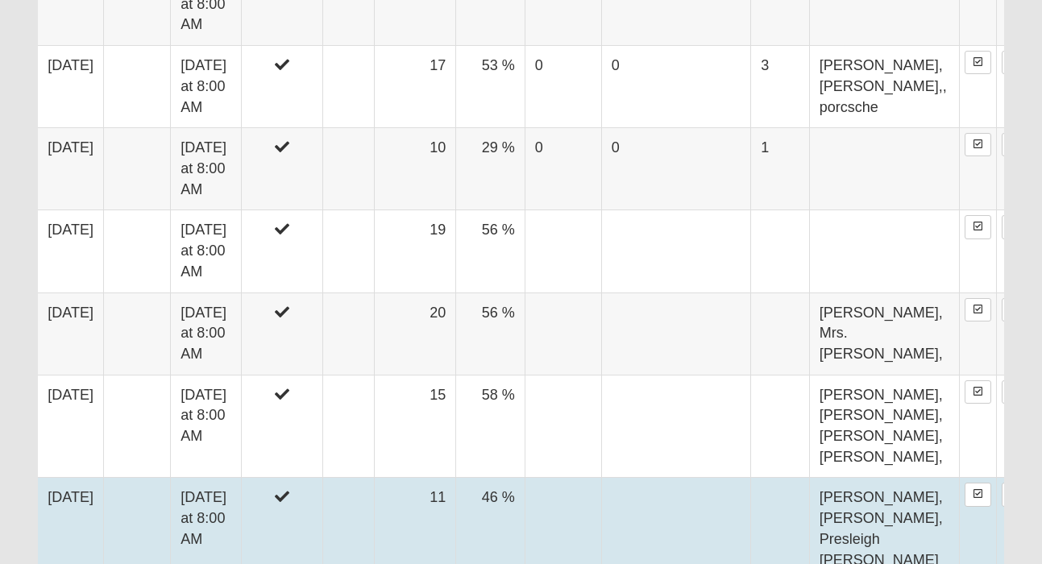
click at [241, 478] on td "Wednesday at 8:00 AM" at bounding box center [206, 540] width 70 height 124
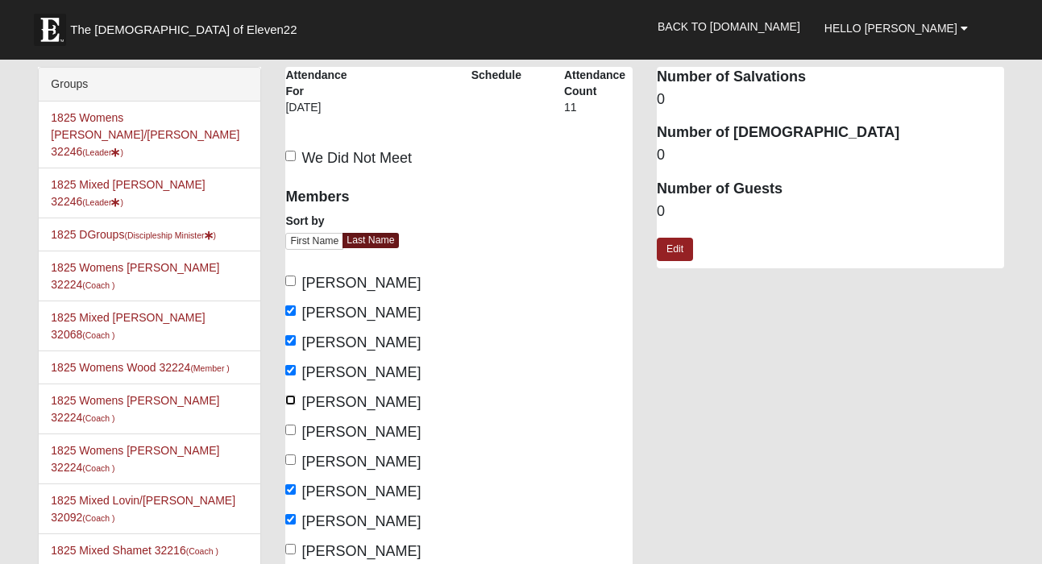
click at [293, 400] on input "[PERSON_NAME]" at bounding box center [290, 400] width 10 height 10
checkbox input "true"
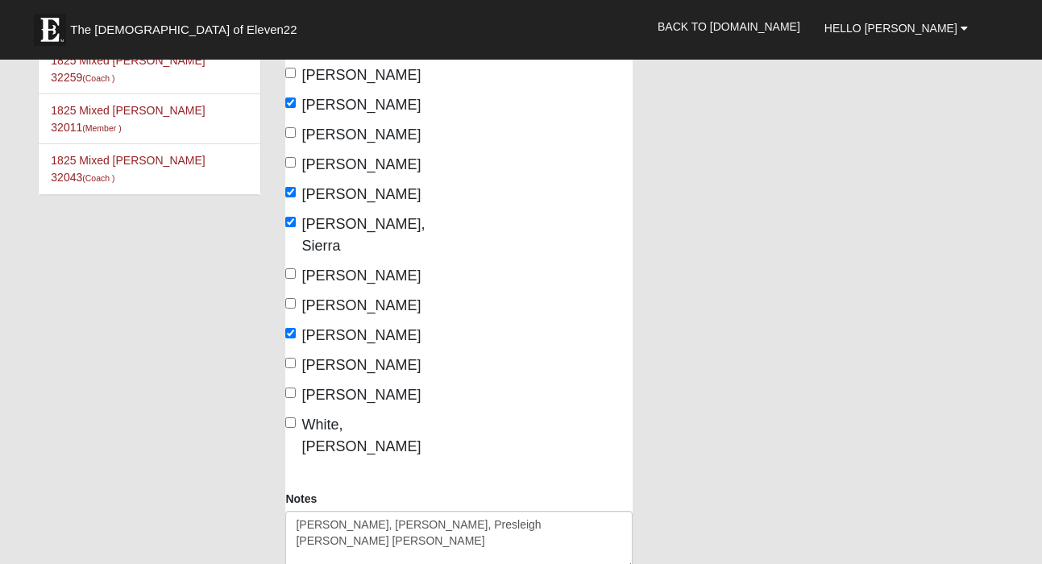
scroll to position [873, 0]
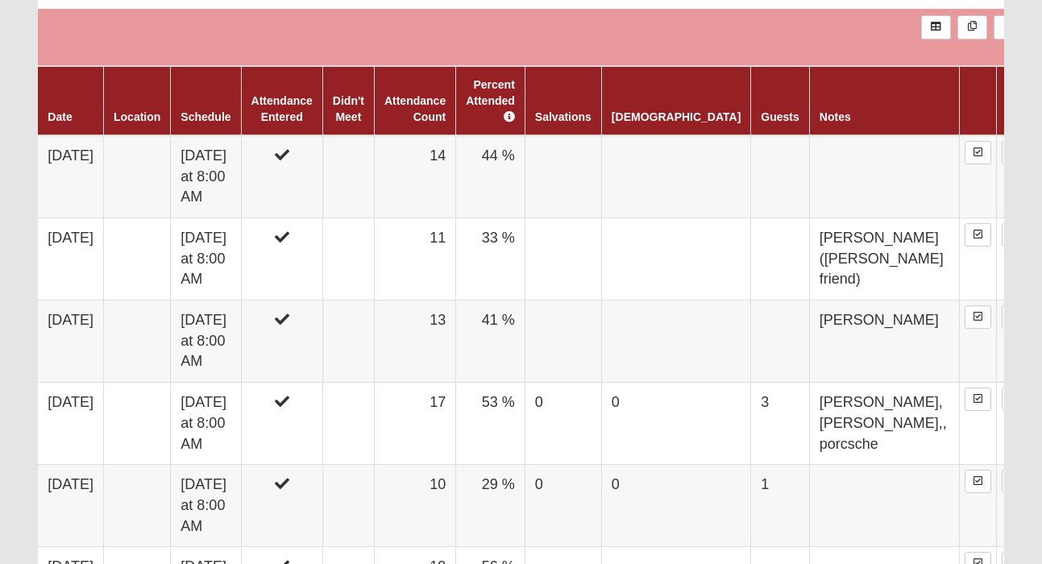
scroll to position [957, 0]
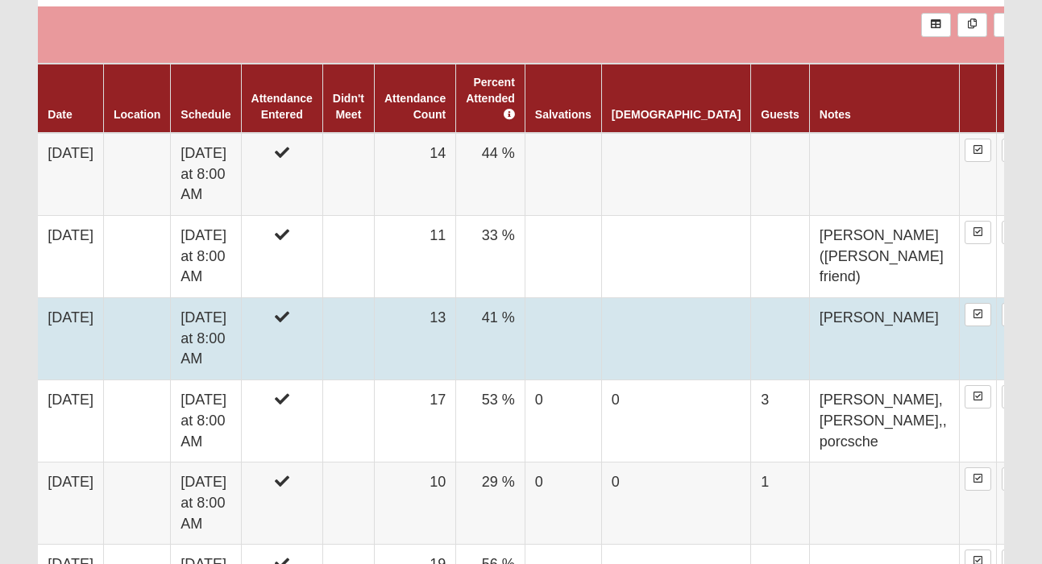
click at [220, 298] on td "[DATE] at 8:00 AM" at bounding box center [206, 339] width 70 height 82
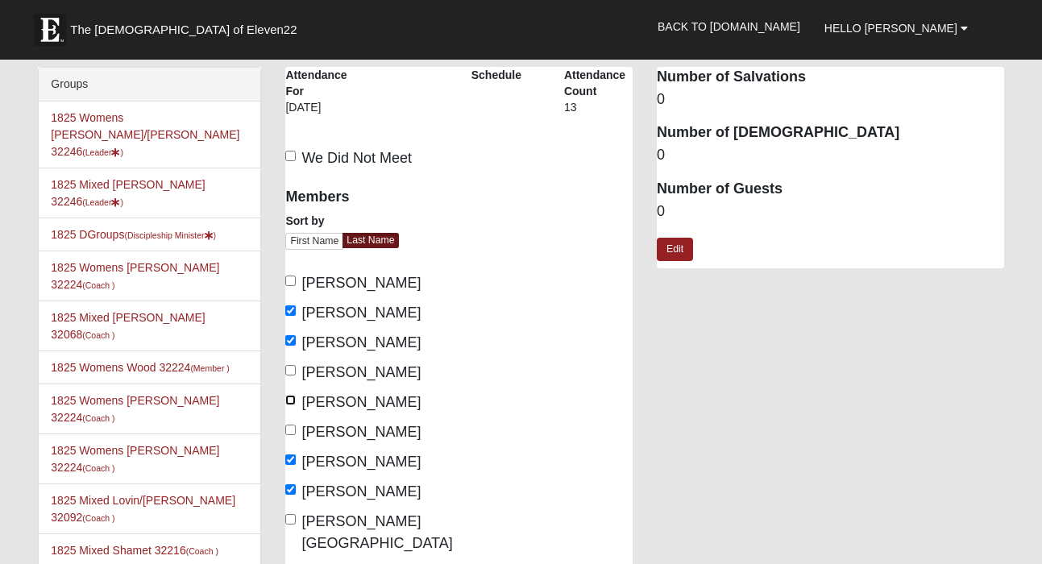
click at [293, 404] on input "[PERSON_NAME]" at bounding box center [290, 400] width 10 height 10
checkbox input "true"
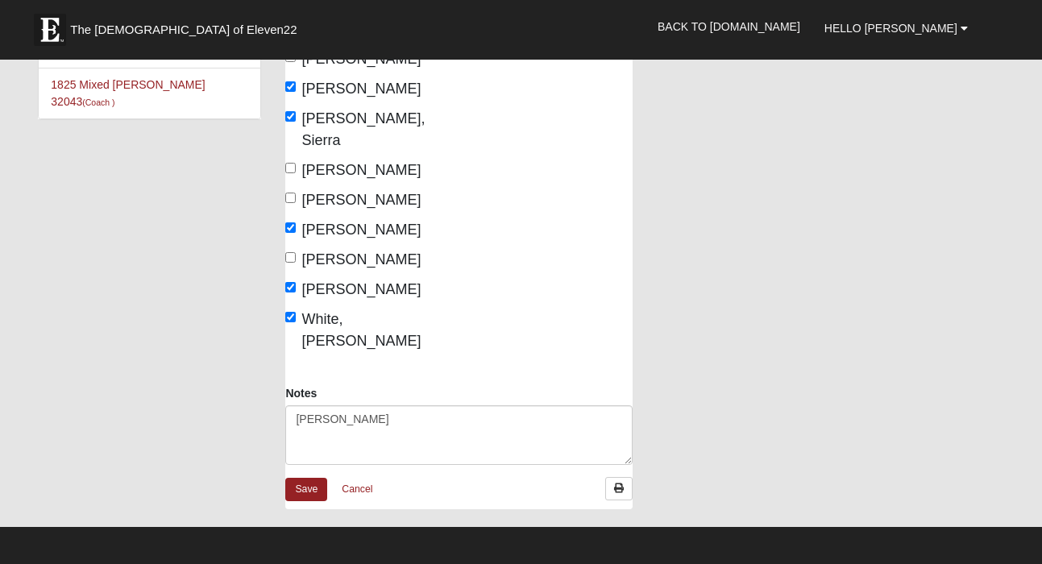
scroll to position [940, 0]
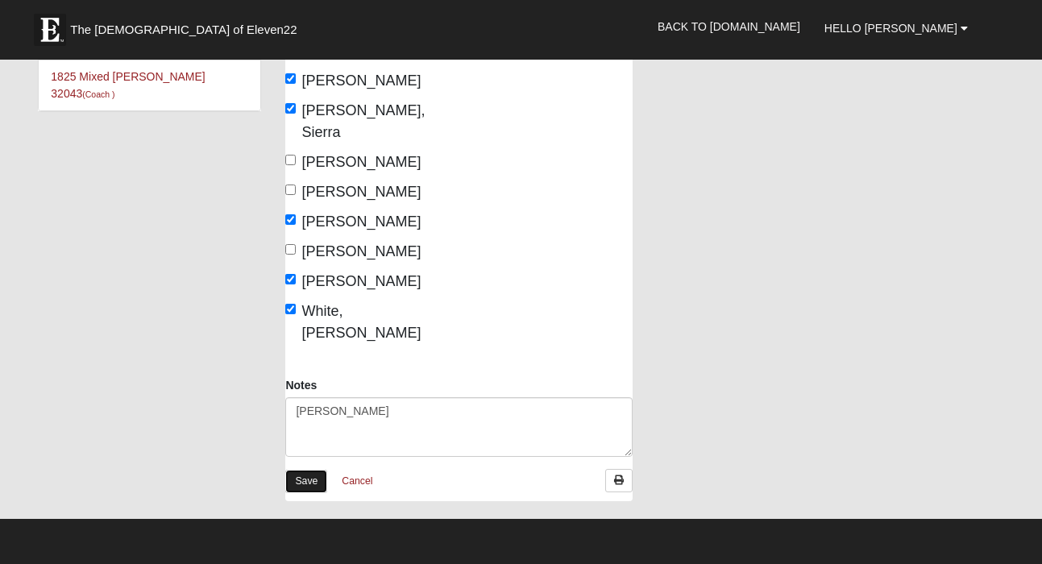
click at [295, 470] on link "Save" at bounding box center [306, 481] width 42 height 23
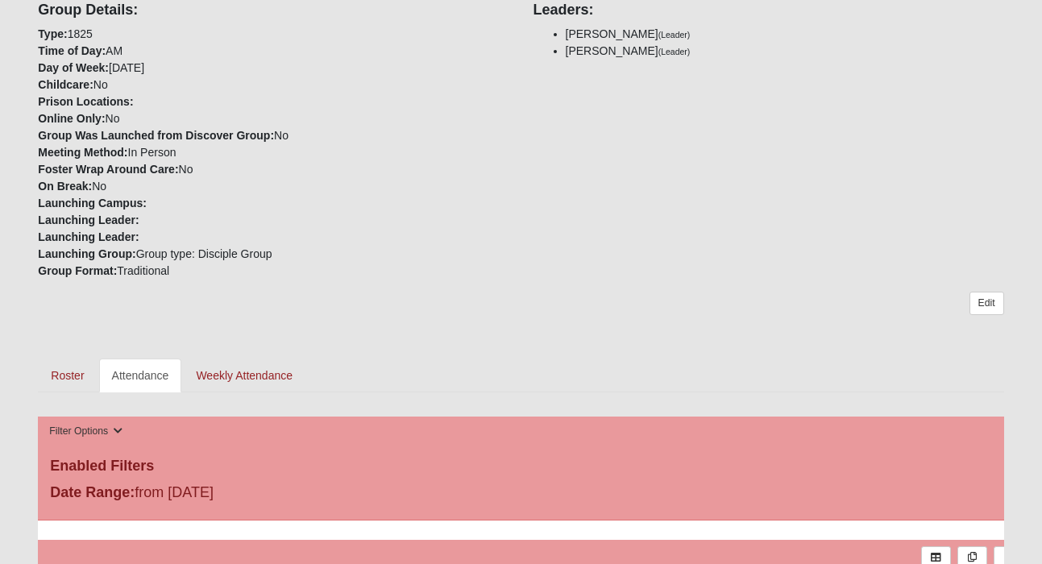
scroll to position [422, 0]
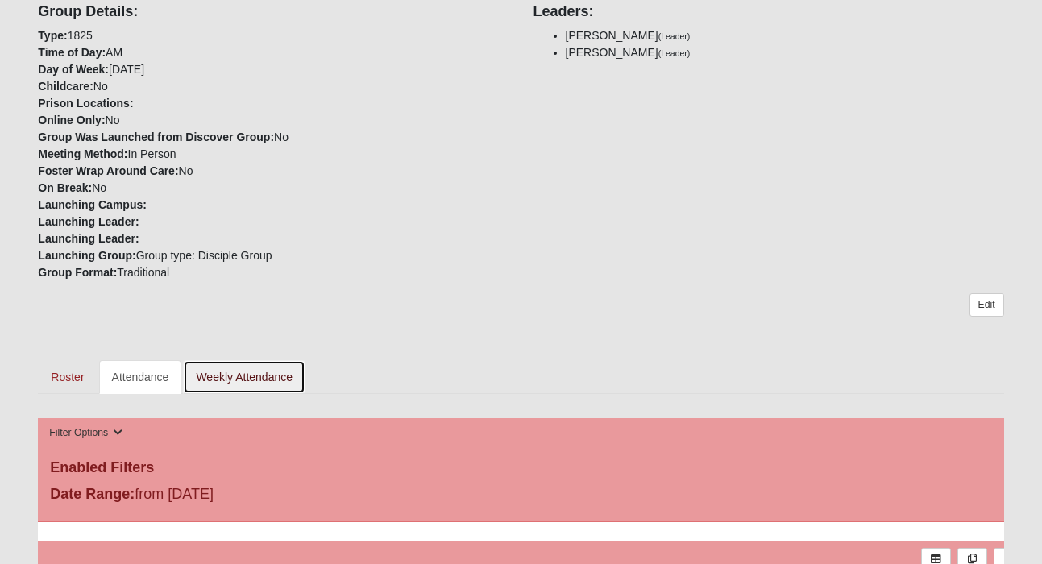
click at [257, 382] on link "Weekly Attendance" at bounding box center [244, 377] width 123 height 34
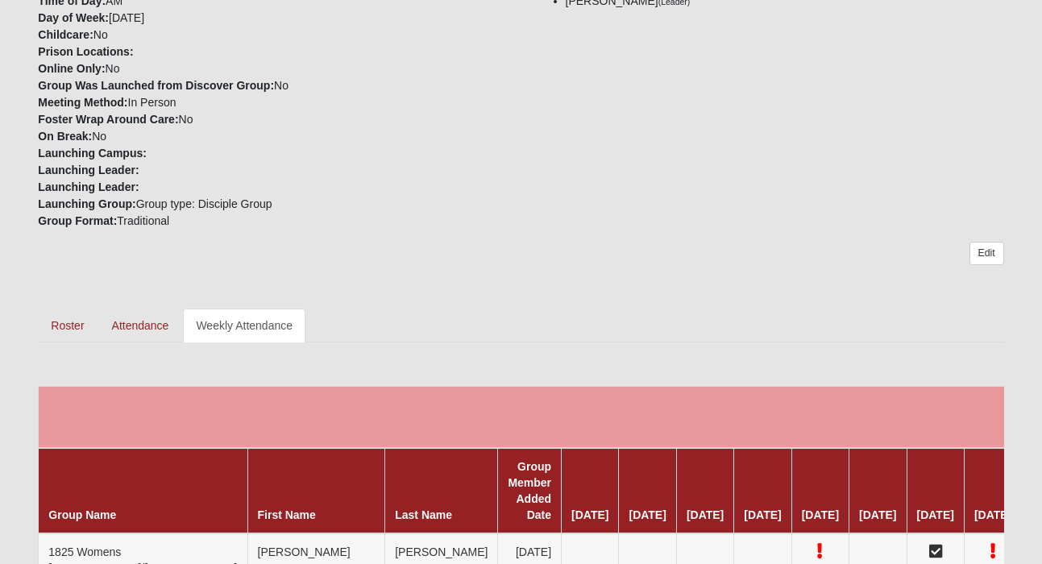
scroll to position [476, 0]
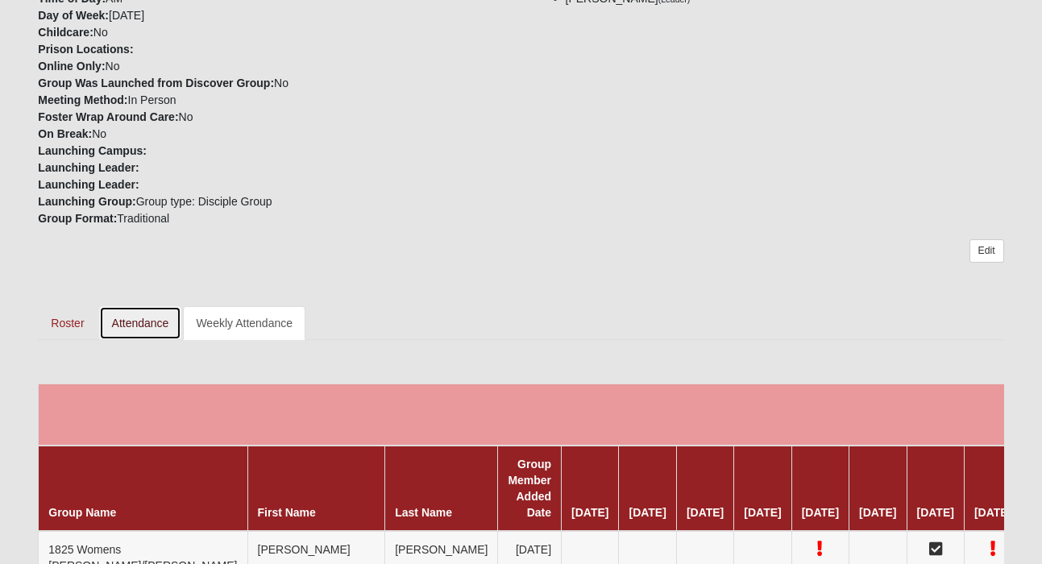
click at [135, 324] on link "Attendance" at bounding box center [140, 323] width 83 height 34
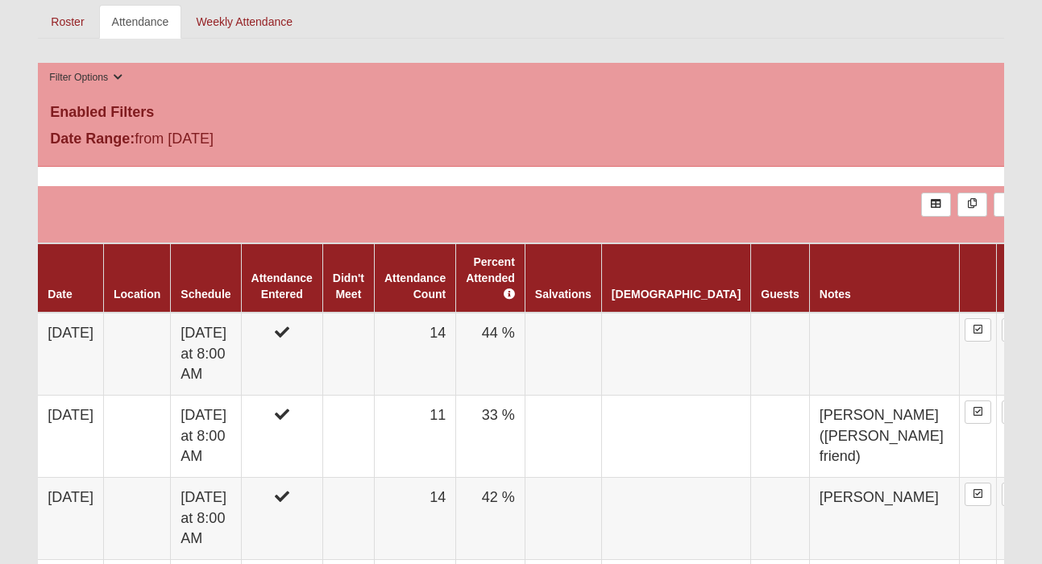
scroll to position [782, 0]
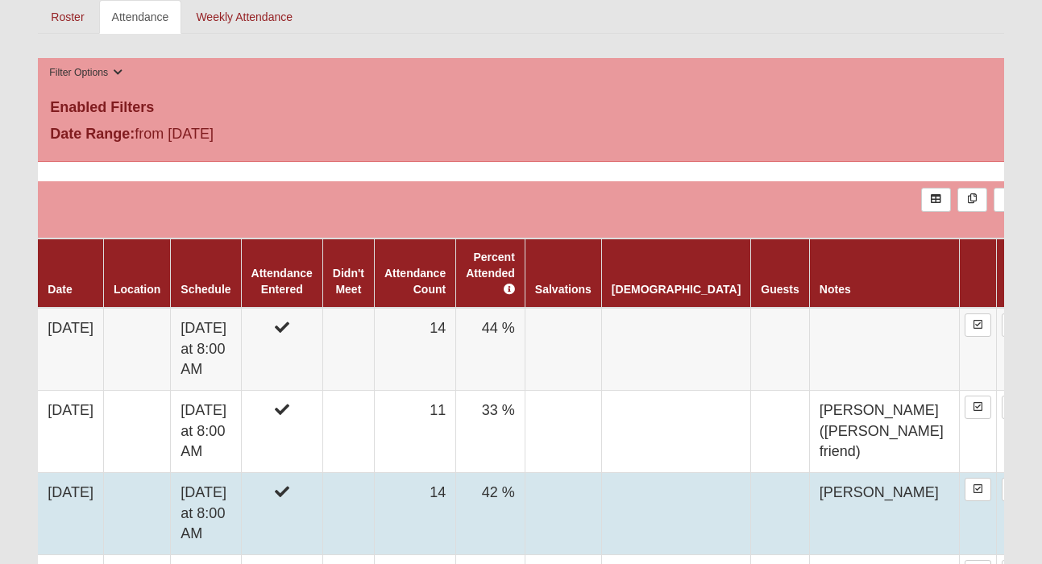
click at [210, 473] on td "[DATE] at 8:00 AM" at bounding box center [206, 514] width 70 height 82
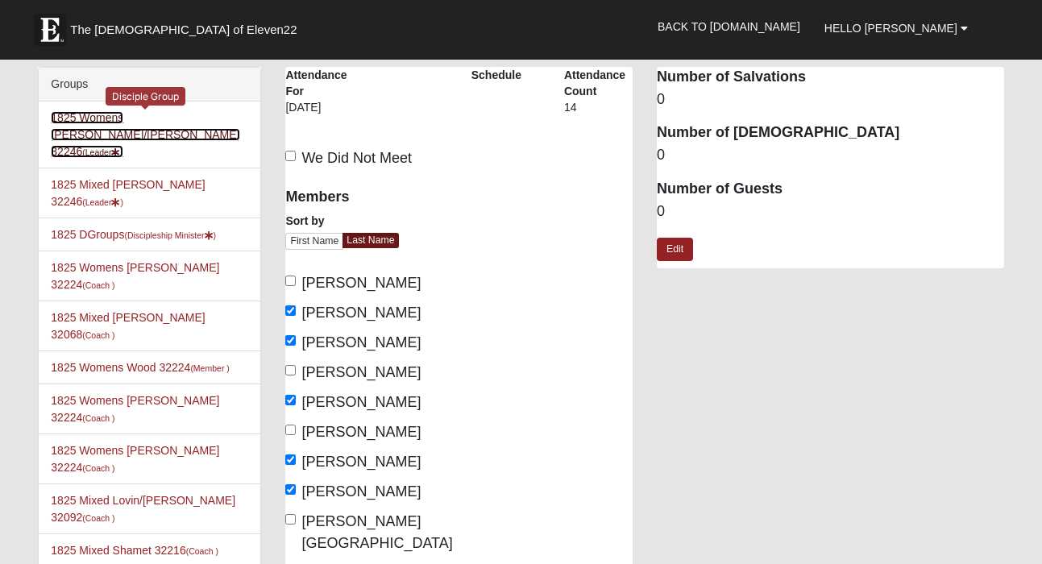
click at [113, 120] on link "1825 Womens Annis/Ferguson 32246 (Leader )" at bounding box center [145, 134] width 189 height 47
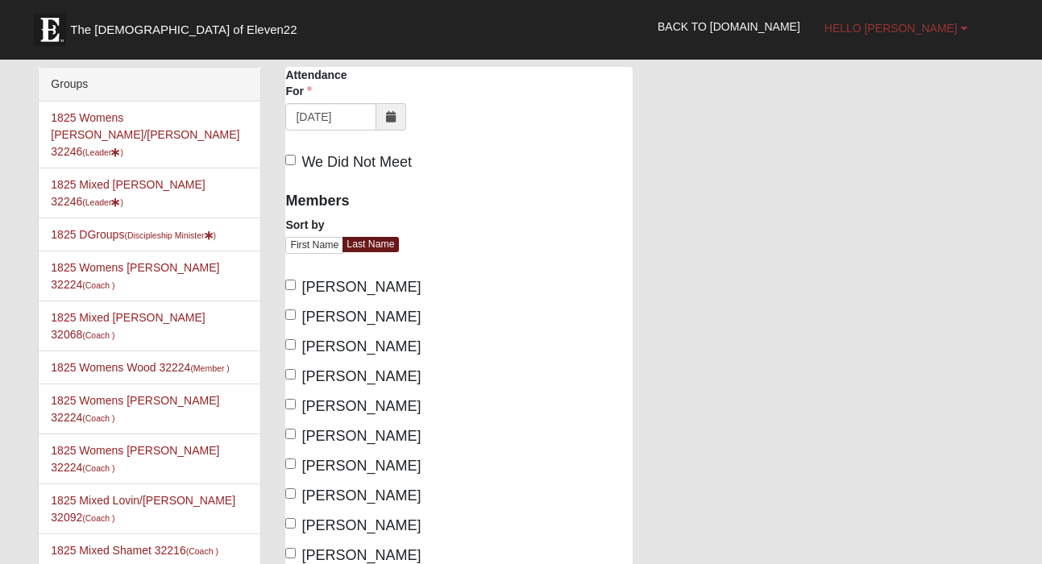
click at [942, 34] on link "Hello [PERSON_NAME]" at bounding box center [897, 28] width 168 height 40
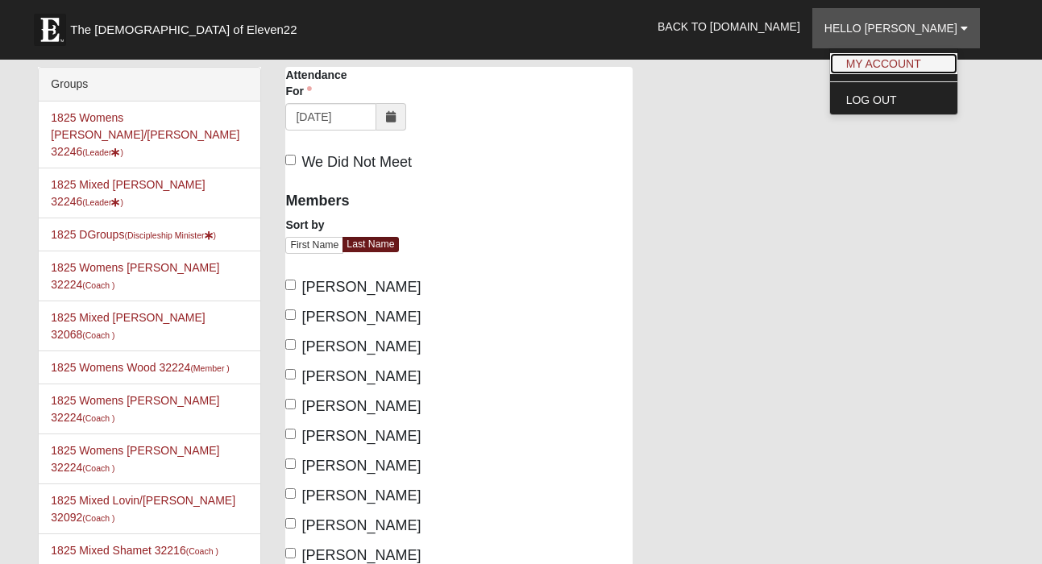
click at [933, 60] on link "My Account" at bounding box center [893, 63] width 127 height 21
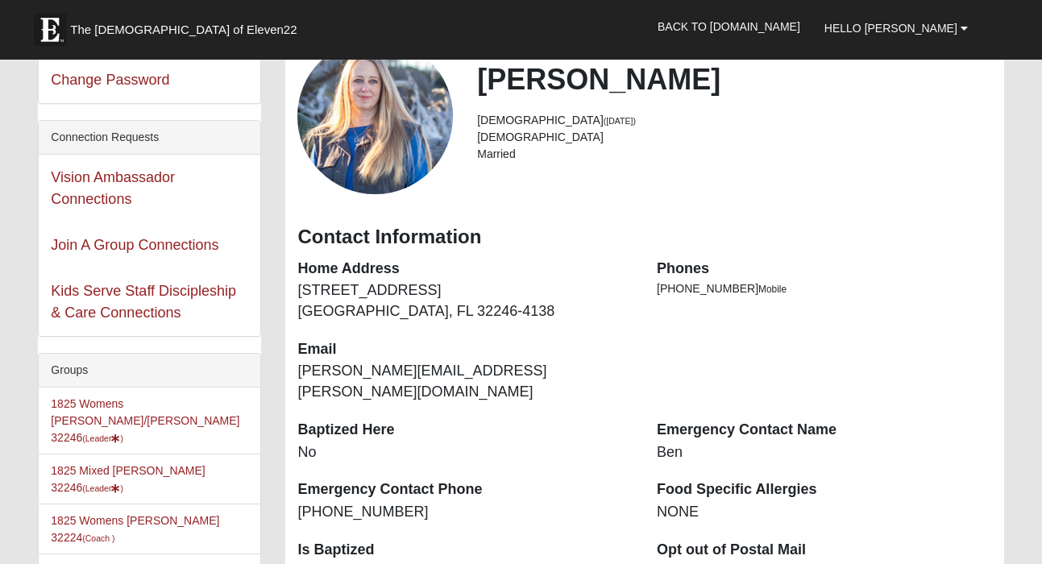
scroll to position [52, 0]
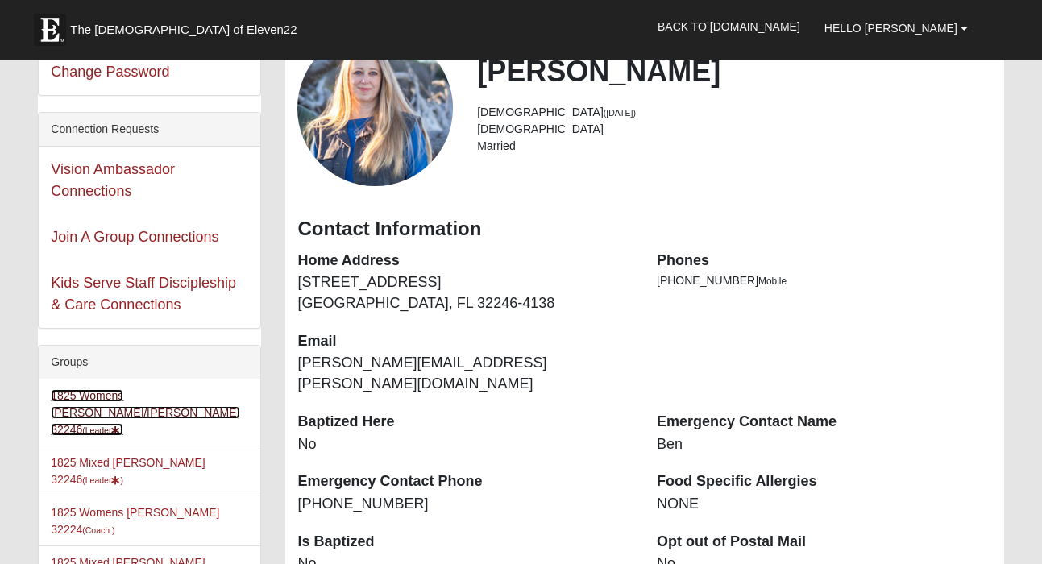
click at [122, 395] on link "1825 Womens [PERSON_NAME]/[PERSON_NAME] 32246 (Leader )" at bounding box center [145, 412] width 189 height 47
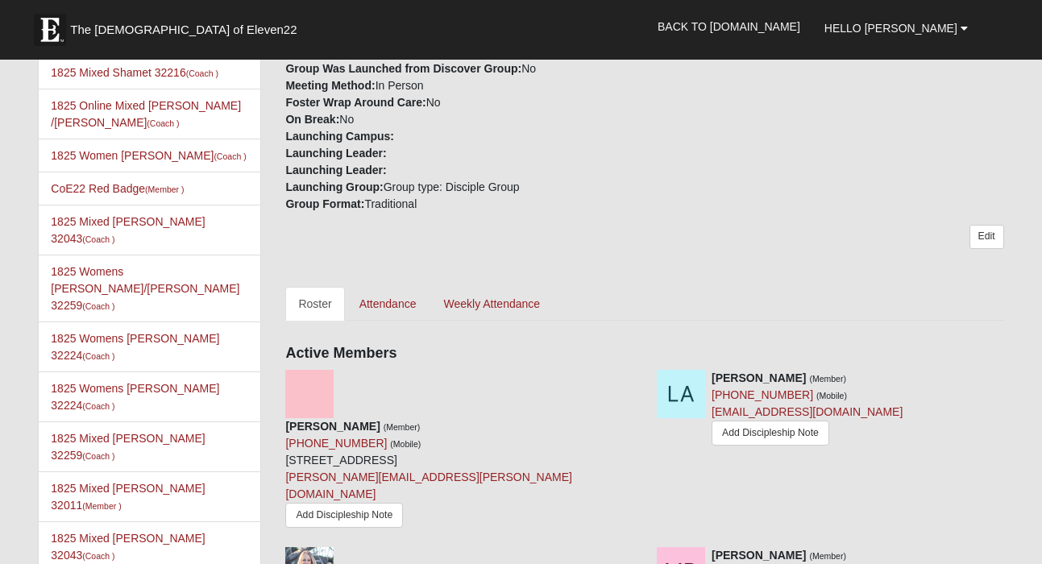
scroll to position [510, 0]
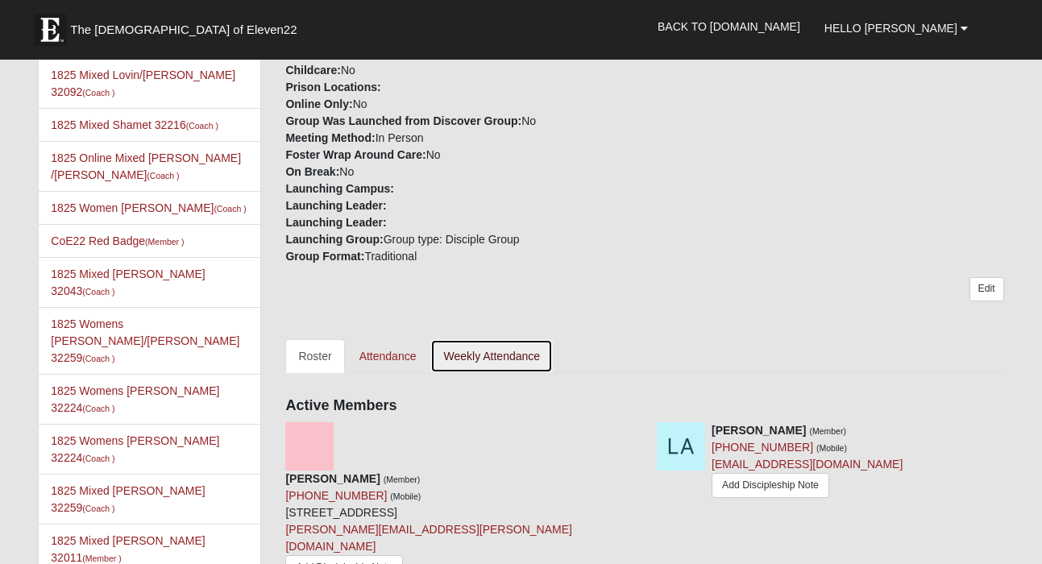
click at [494, 339] on link "Weekly Attendance" at bounding box center [492, 356] width 123 height 34
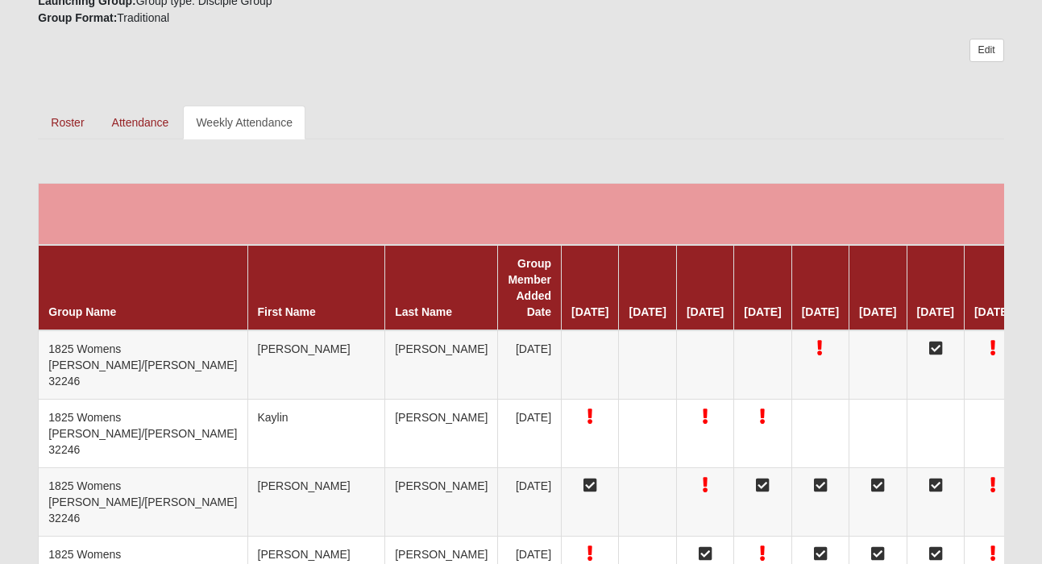
scroll to position [675, 0]
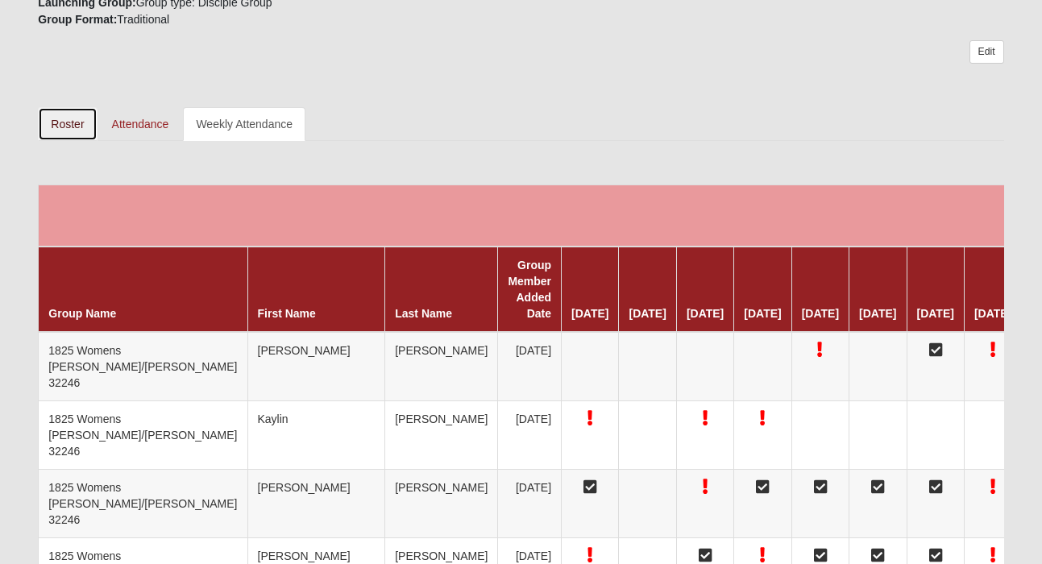
click at [60, 122] on link "Roster" at bounding box center [67, 124] width 59 height 34
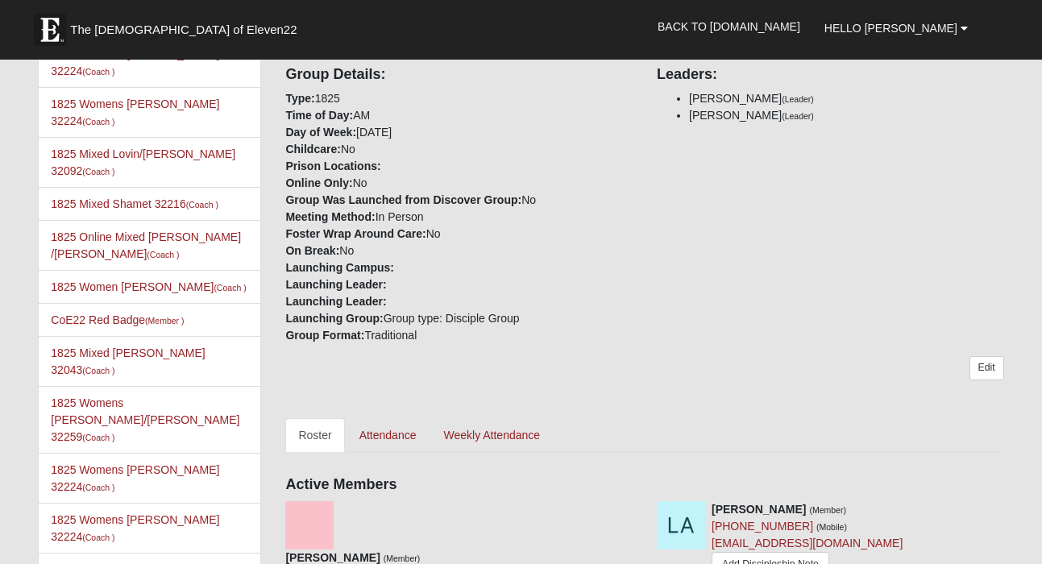
scroll to position [439, 0]
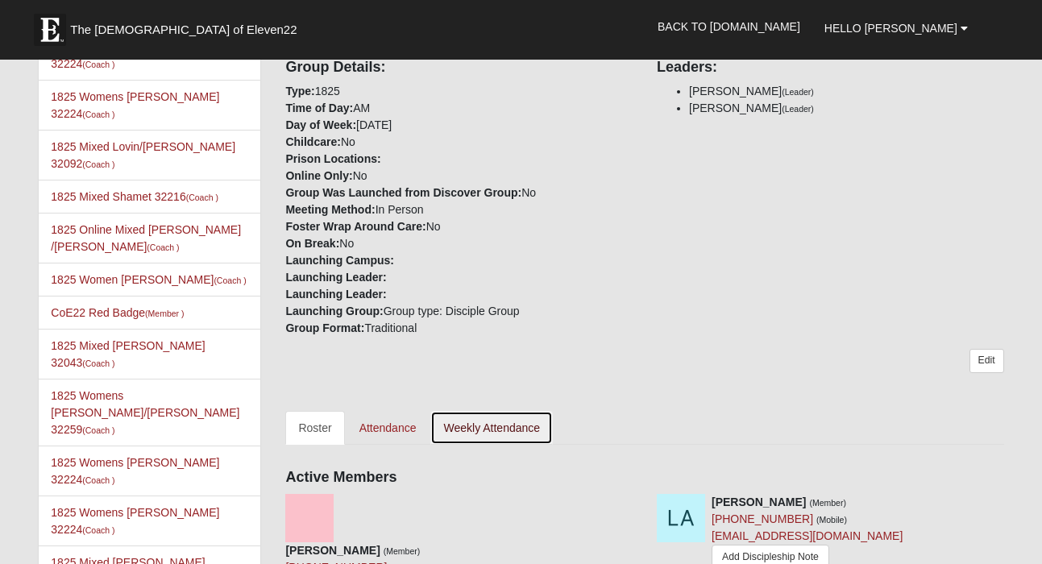
click at [485, 411] on link "Weekly Attendance" at bounding box center [492, 428] width 123 height 34
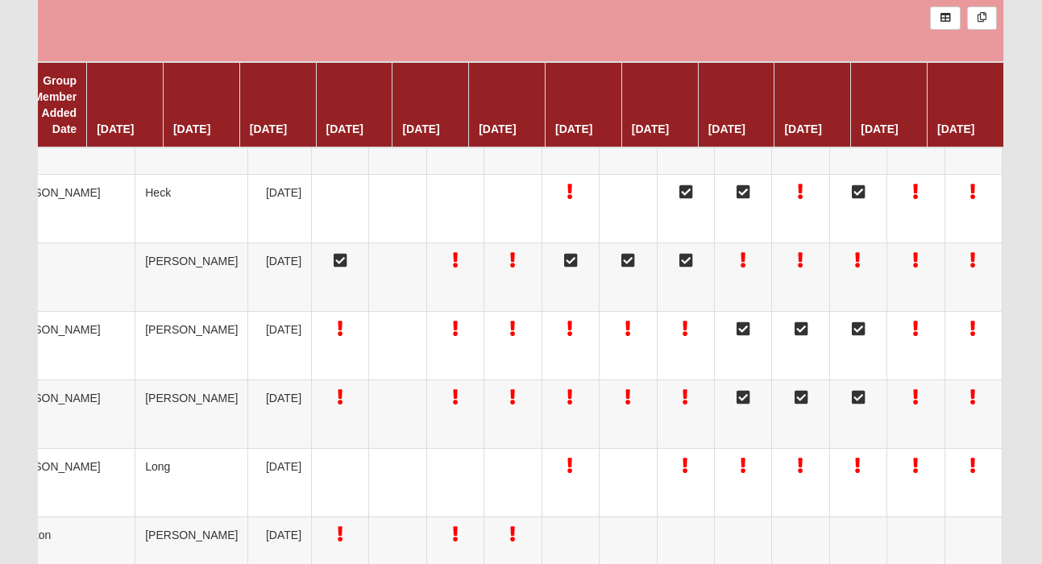
scroll to position [2210, 0]
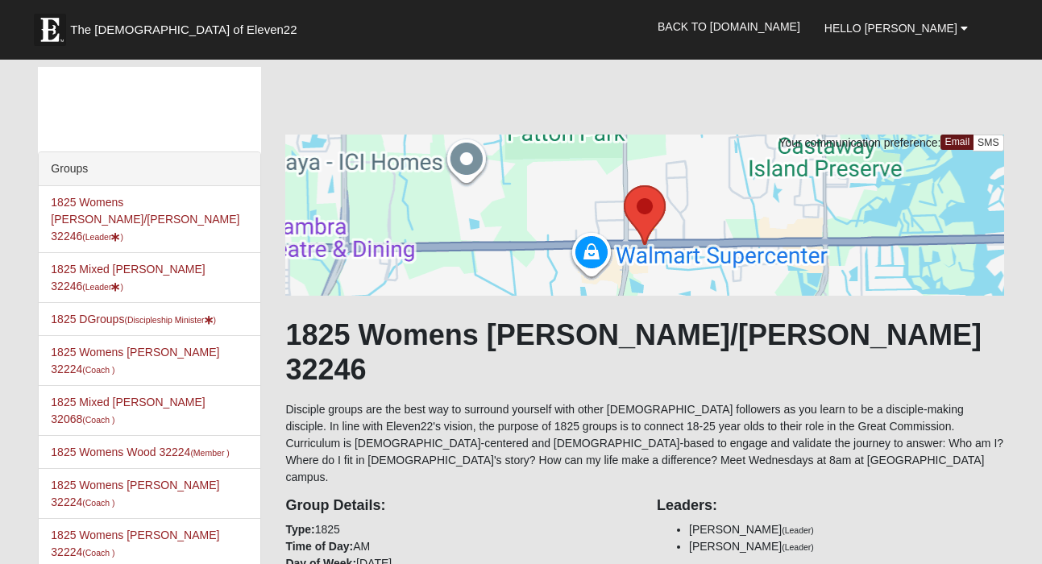
scroll to position [439, 0]
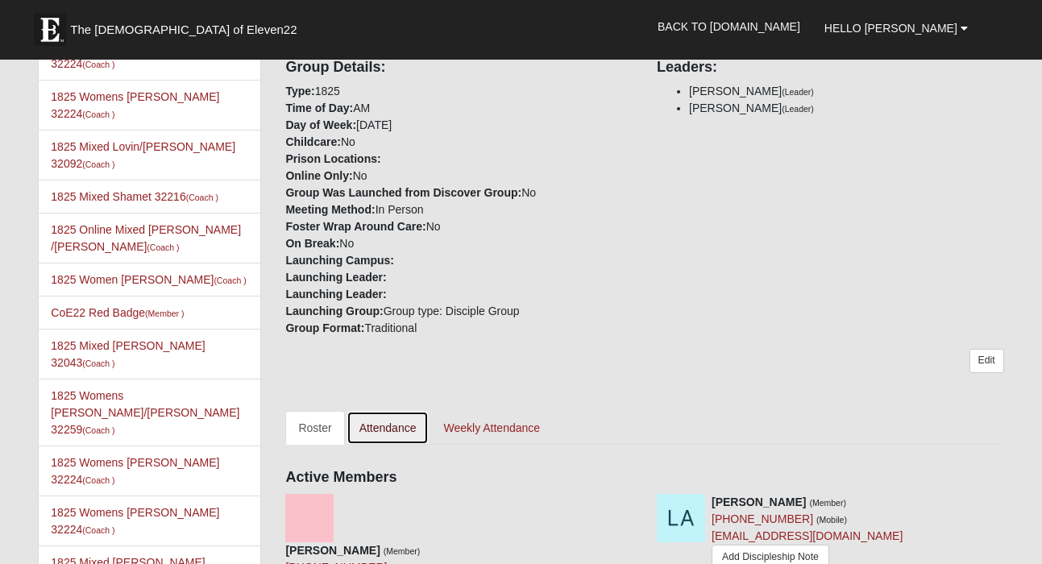
click at [394, 411] on link "Attendance" at bounding box center [388, 428] width 83 height 34
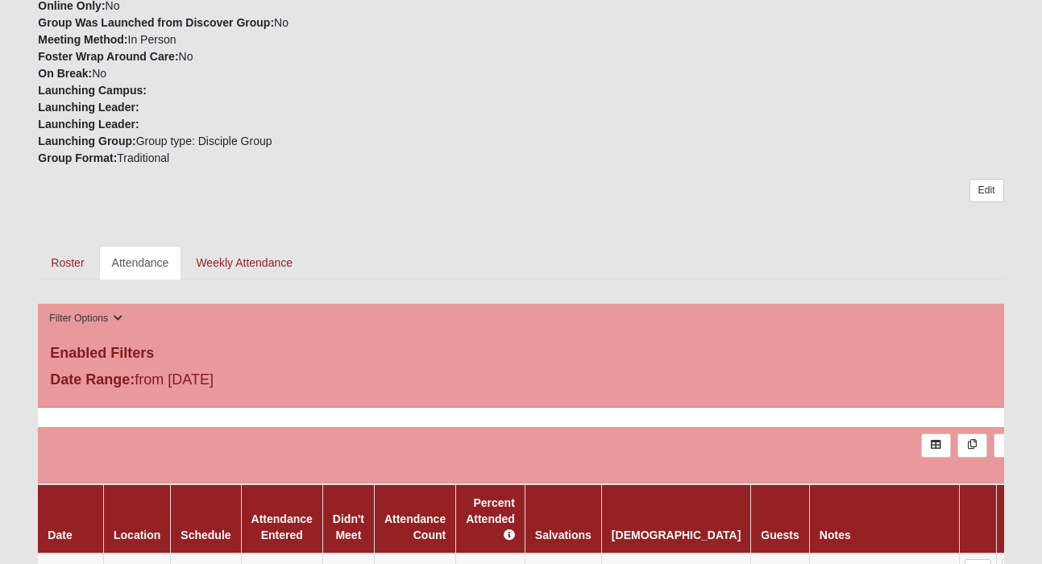
scroll to position [511, 0]
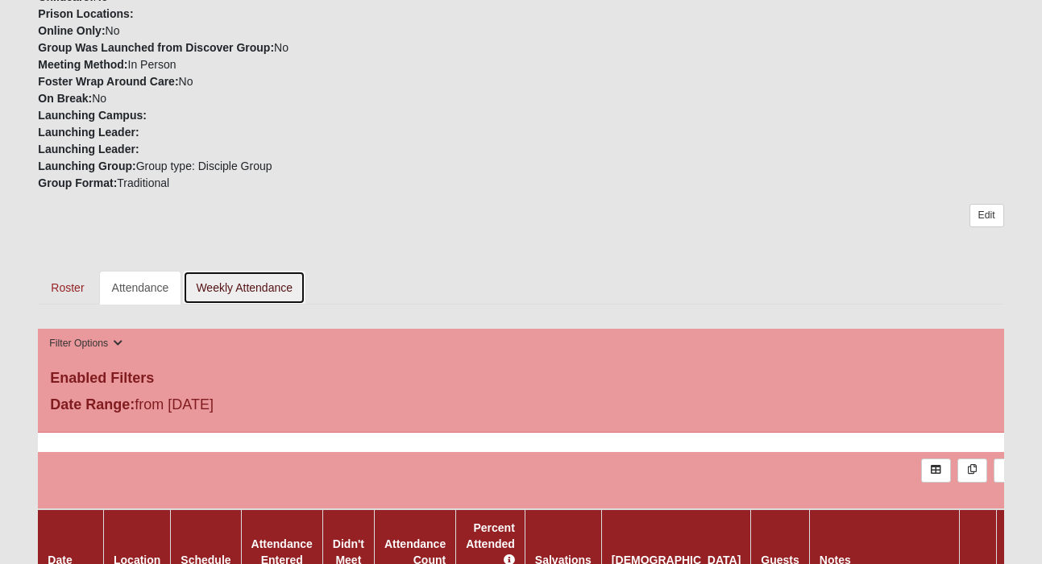
click at [242, 285] on link "Weekly Attendance" at bounding box center [244, 288] width 123 height 34
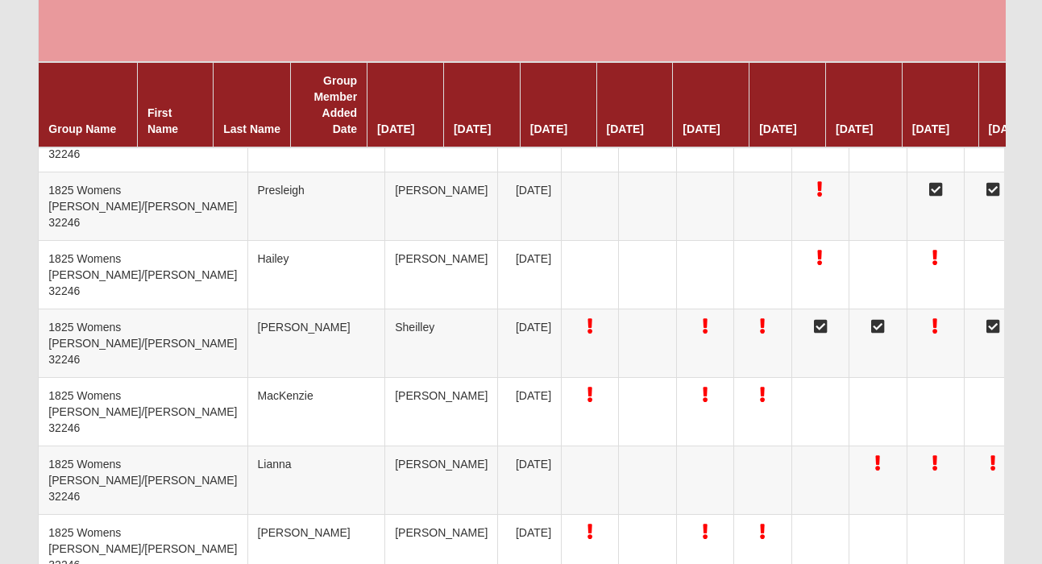
scroll to position [3715, 0]
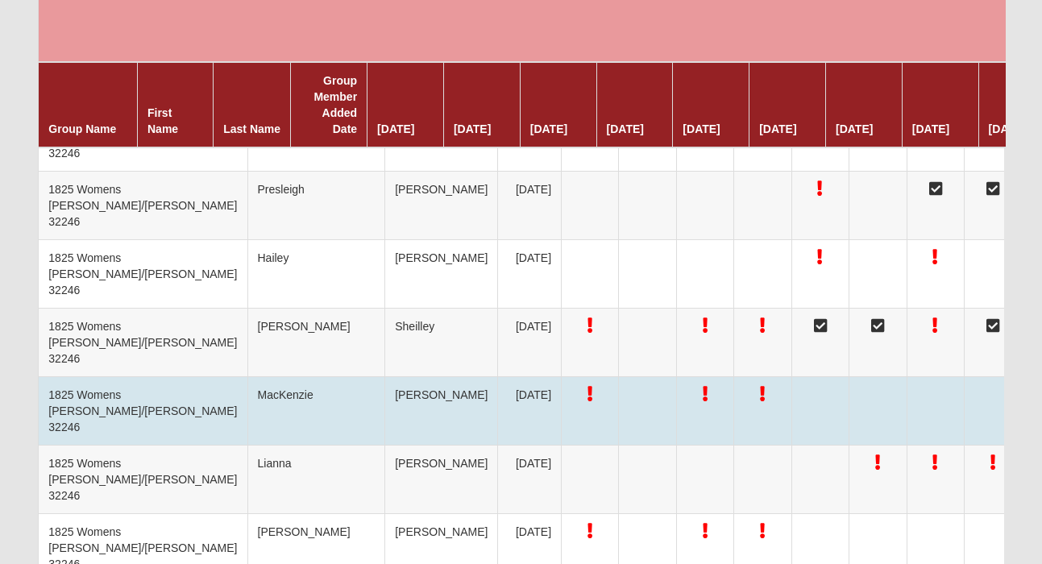
click at [734, 400] on td at bounding box center [762, 411] width 57 height 69
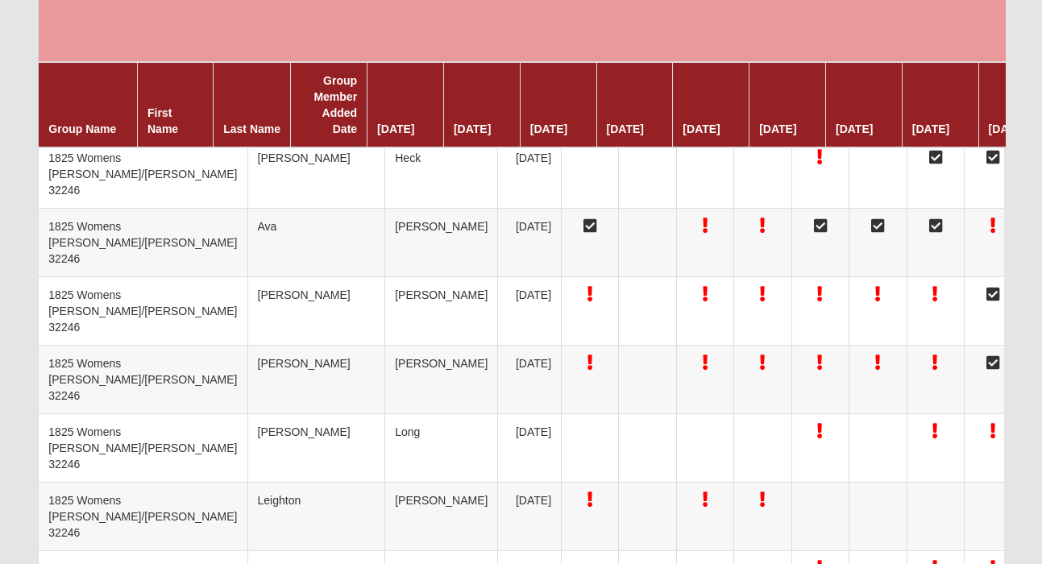
scroll to position [2269, 0]
